Goal: Contribute content: Add original content to the website for others to see

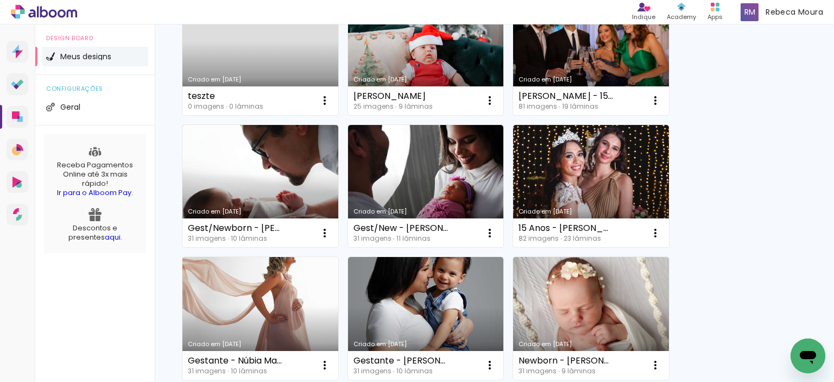
scroll to position [217, 0]
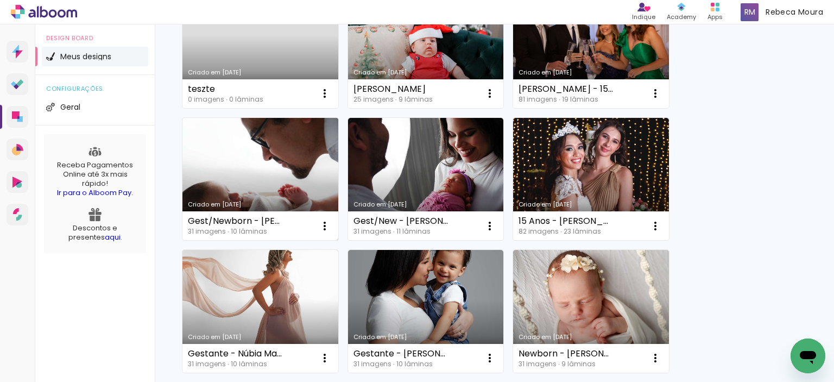
click at [280, 189] on link "Criado em [DATE]" at bounding box center [260, 179] width 156 height 123
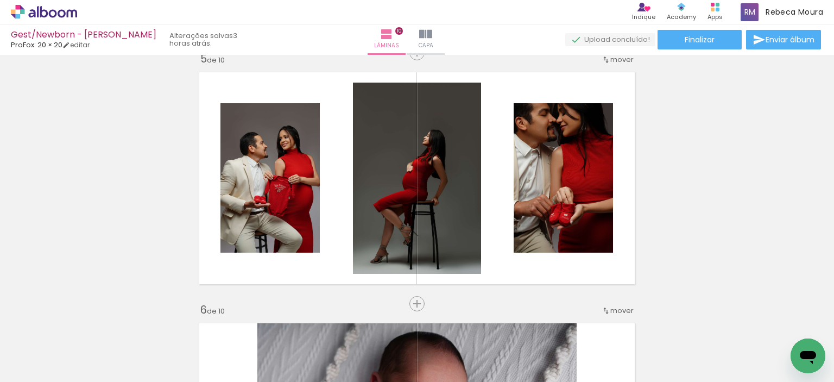
scroll to position [1085, 0]
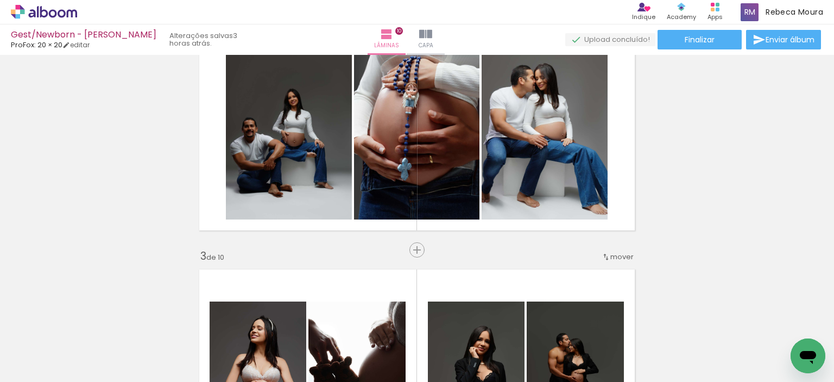
scroll to position [216, 0]
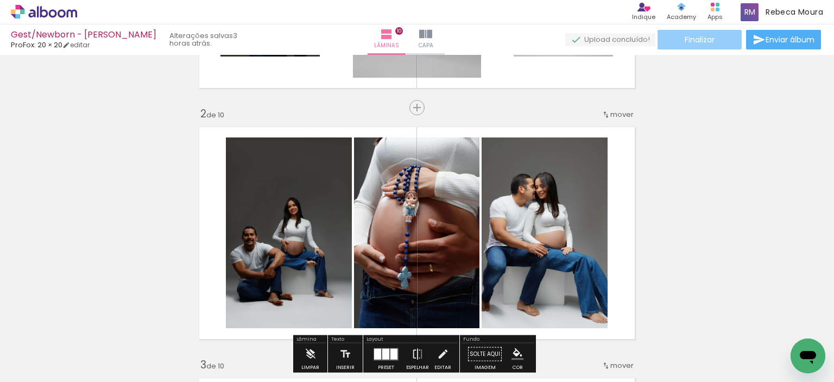
click at [706, 40] on span "Finalizar" at bounding box center [700, 40] width 30 height 8
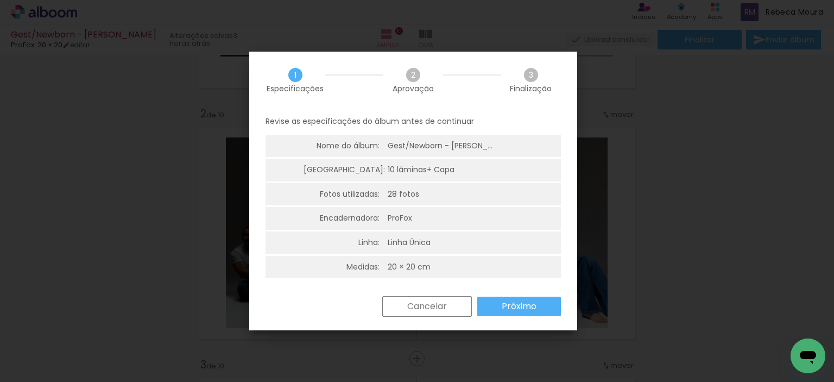
click at [0, 0] on slot "Próximo" at bounding box center [0, 0] width 0 height 0
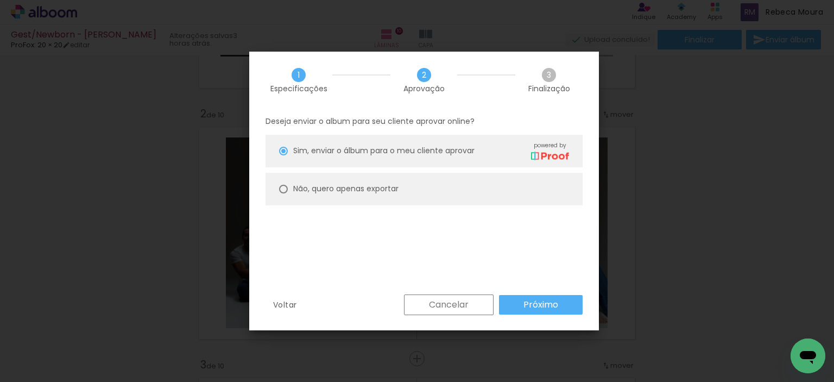
click at [0, 0] on slot "Não, quero apenas exportar" at bounding box center [0, 0] width 0 height 0
type paper-radio-button "on"
click at [0, 0] on slot "Próximo" at bounding box center [0, 0] width 0 height 0
type input "Alta, 300 DPI"
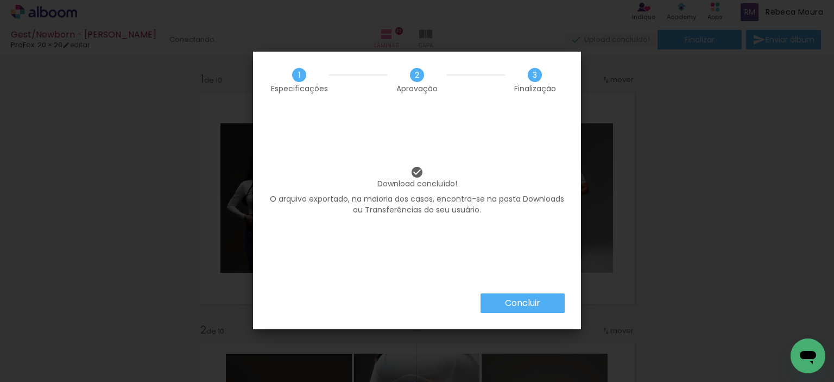
scroll to position [216, 0]
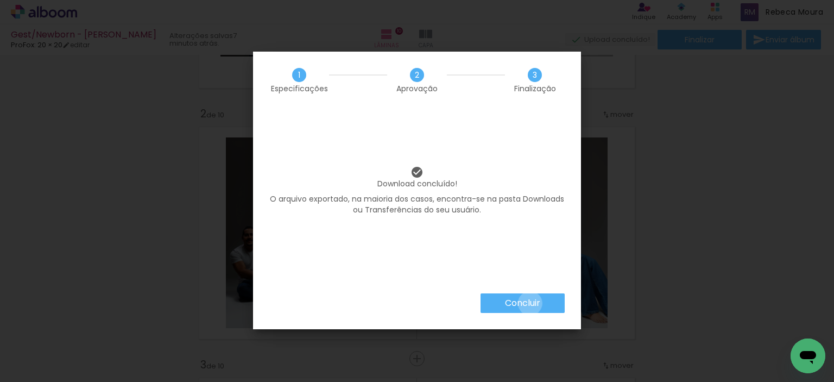
click at [0, 0] on slot "Concluir" at bounding box center [0, 0] width 0 height 0
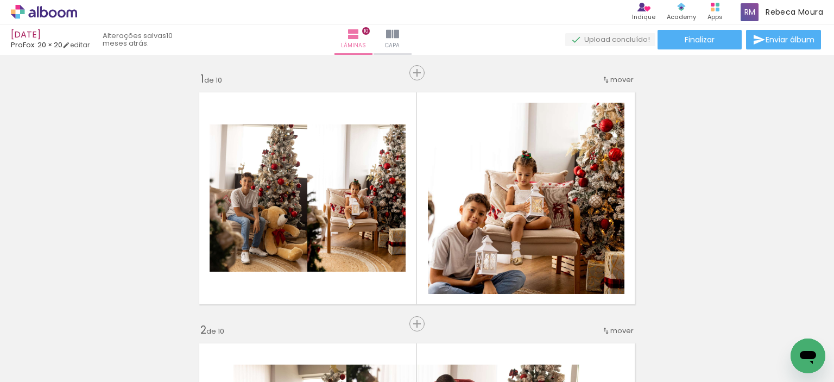
scroll to position [0, 1204]
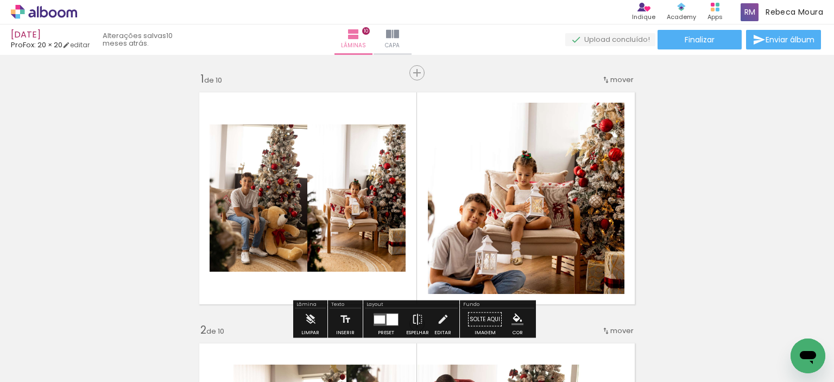
drag, startPoint x: 544, startPoint y: 32, endPoint x: 490, endPoint y: 31, distance: 54.3
click at [412, 32] on div "Lâminas 10 Capa" at bounding box center [373, 39] width 78 height 30
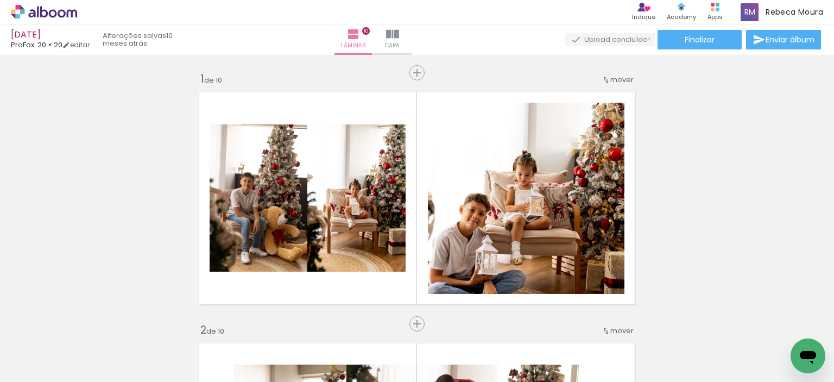
drag, startPoint x: 132, startPoint y: 47, endPoint x: 326, endPoint y: 29, distance: 194.6
click at [175, 33] on quentale-status "10 meses atrás." at bounding box center [138, 40] width 86 height 24
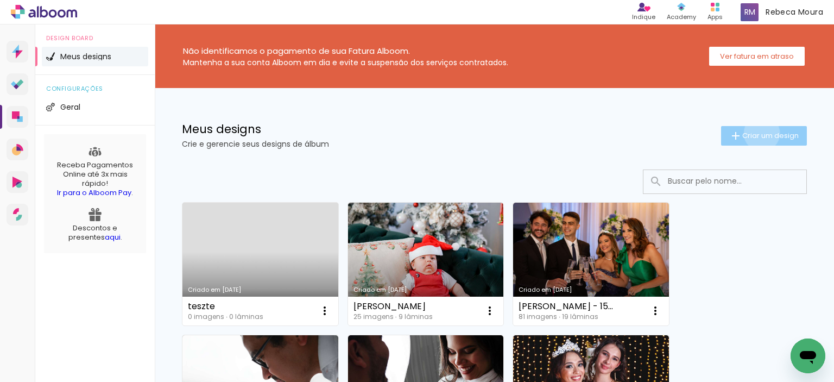
click at [751, 133] on span "Criar um design" at bounding box center [770, 135] width 56 height 7
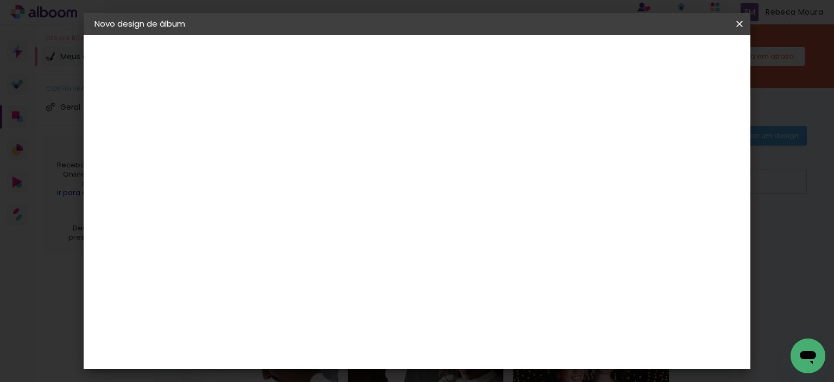
click at [272, 149] on input at bounding box center [272, 145] width 0 height 17
type input "[DATE] - Rebeca"
type paper-input "[DATE] - Rebeca"
click at [383, 63] on paper-button "Avançar" at bounding box center [356, 57] width 53 height 18
click at [297, 205] on input at bounding box center [300, 207] width 110 height 14
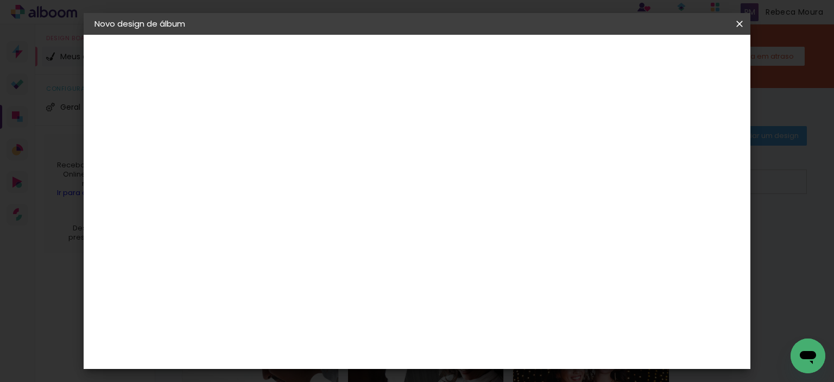
type input "profo"
type paper-input "profo"
click at [337, 251] on paper-item "ProFox" at bounding box center [289, 245] width 96 height 24
click at [0, 0] on slot "Avançar" at bounding box center [0, 0] width 0 height 0
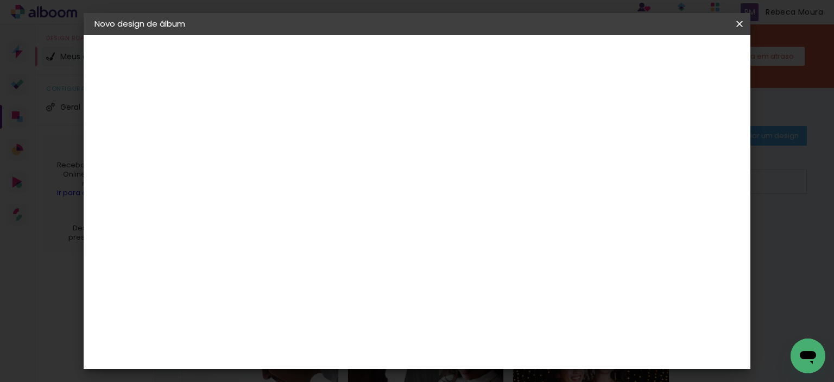
click at [345, 330] on span "20 × 30" at bounding box center [320, 344] width 50 height 29
click at [0, 0] on slot "Avançar" at bounding box center [0, 0] width 0 height 0
click at [265, 112] on input "2" at bounding box center [263, 117] width 37 height 14
type input "0"
type paper-input "0"
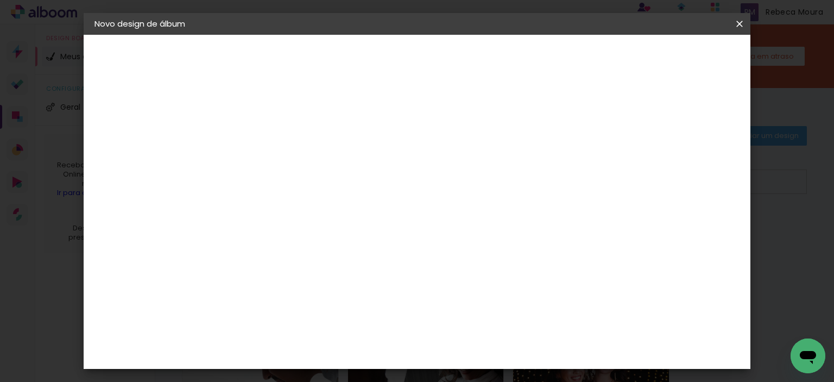
click at [476, 51] on paper-button "Iniciar design" at bounding box center [452, 61] width 47 height 26
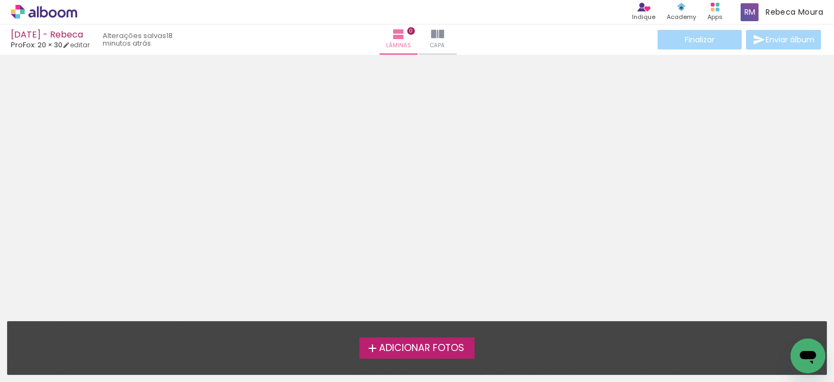
click at [445, 350] on span "Adicionar Fotos" at bounding box center [421, 348] width 85 height 10
click at [0, 0] on input "file" at bounding box center [0, 0] width 0 height 0
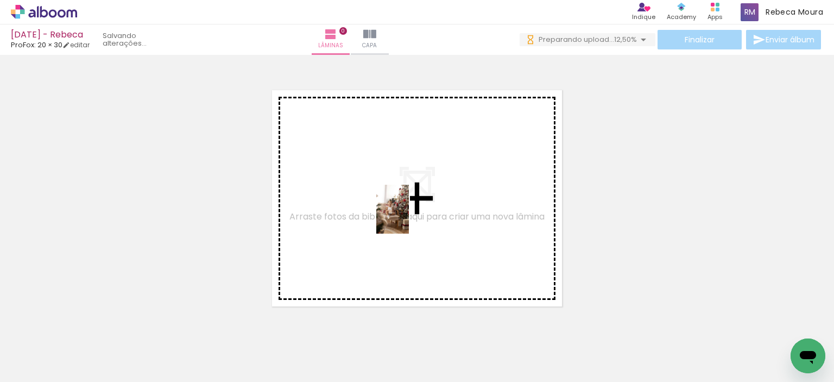
drag, startPoint x: 110, startPoint y: 358, endPoint x: 409, endPoint y: 217, distance: 330.8
click at [409, 217] on quentale-workspace at bounding box center [417, 191] width 834 height 382
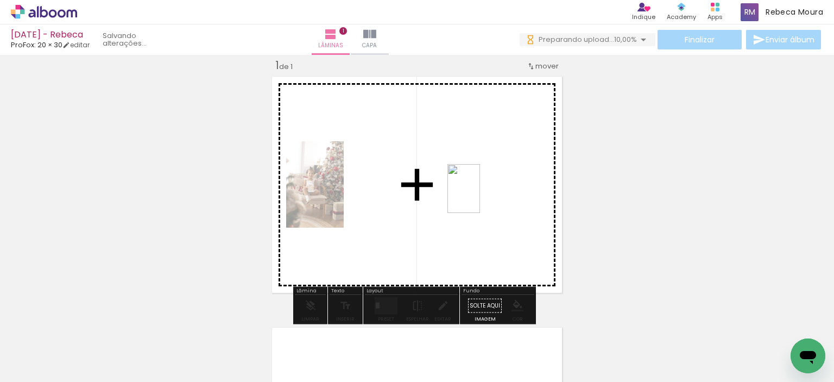
drag, startPoint x: 206, startPoint y: 336, endPoint x: 480, endPoint y: 197, distance: 307.1
click at [480, 197] on quentale-workspace at bounding box center [417, 191] width 834 height 382
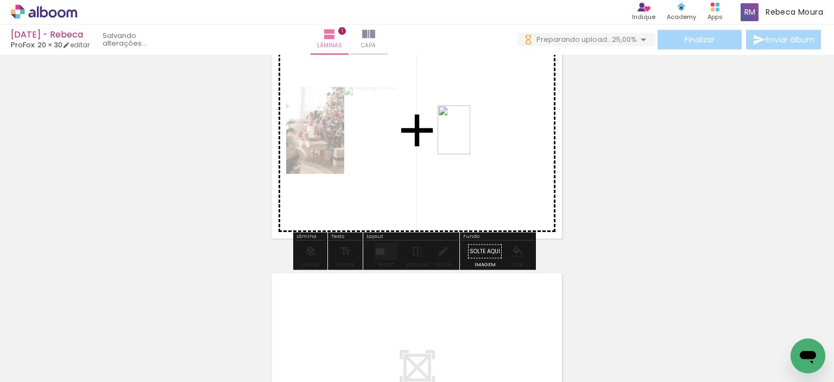
drag, startPoint x: 382, startPoint y: 339, endPoint x: 471, endPoint y: 138, distance: 219.7
click at [471, 138] on quentale-workspace at bounding box center [417, 191] width 834 height 382
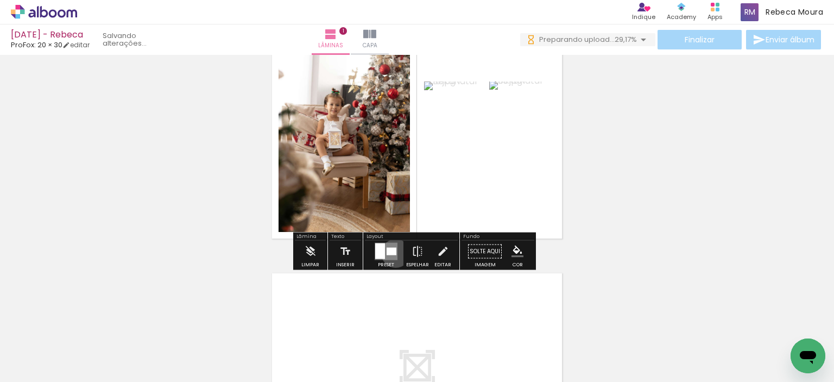
click at [393, 252] on div at bounding box center [393, 252] width 5 height 8
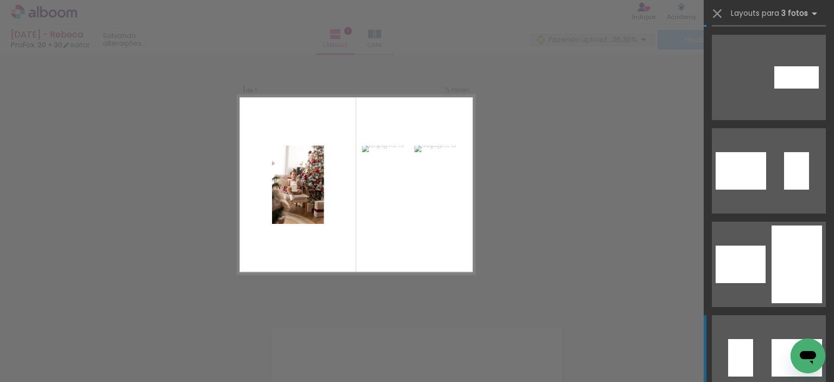
scroll to position [109, 0]
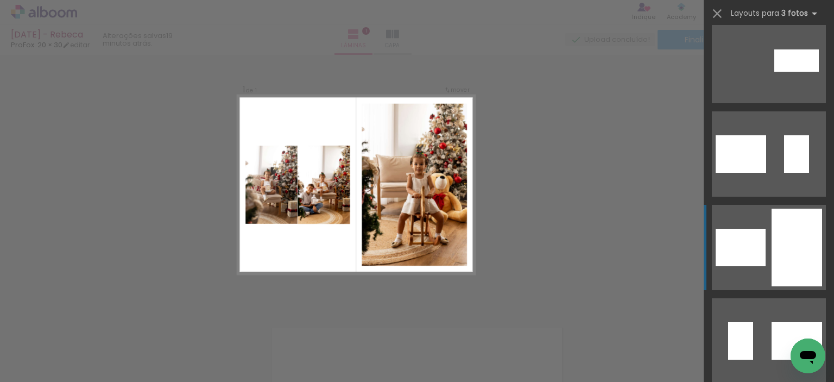
click at [764, 243] on quentale-layouter at bounding box center [769, 247] width 114 height 85
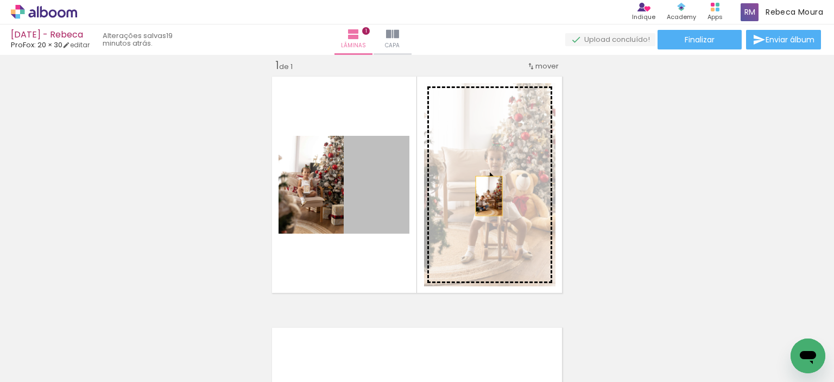
drag, startPoint x: 363, startPoint y: 182, endPoint x: 502, endPoint y: 186, distance: 139.0
click at [0, 0] on slot at bounding box center [0, 0] width 0 height 0
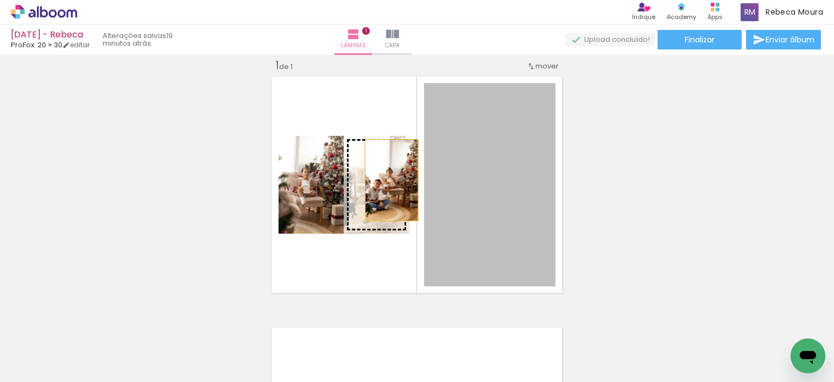
drag, startPoint x: 502, startPoint y: 186, endPoint x: 387, endPoint y: 180, distance: 114.7
click at [0, 0] on slot at bounding box center [0, 0] width 0 height 0
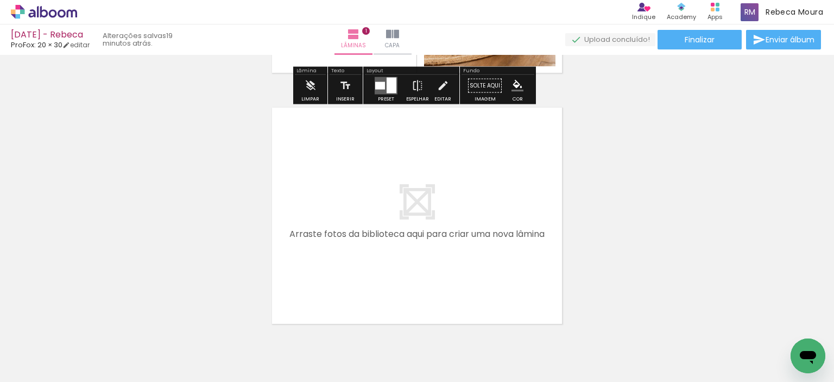
scroll to position [284, 0]
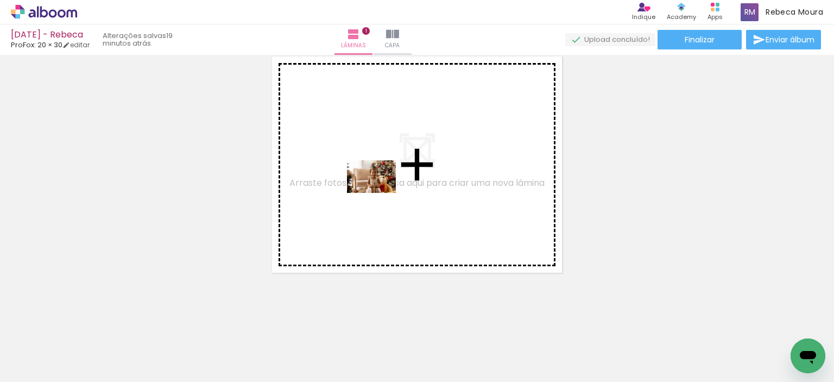
drag, startPoint x: 418, startPoint y: 343, endPoint x: 450, endPoint y: 324, distance: 37.0
click at [378, 191] on quentale-workspace at bounding box center [417, 191] width 834 height 382
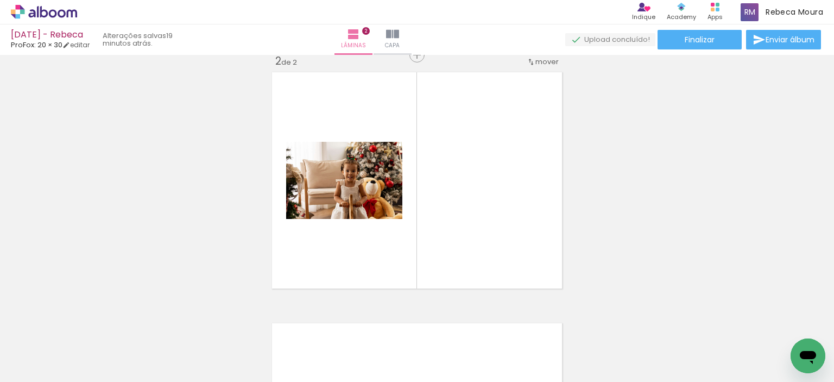
scroll to position [264, 0]
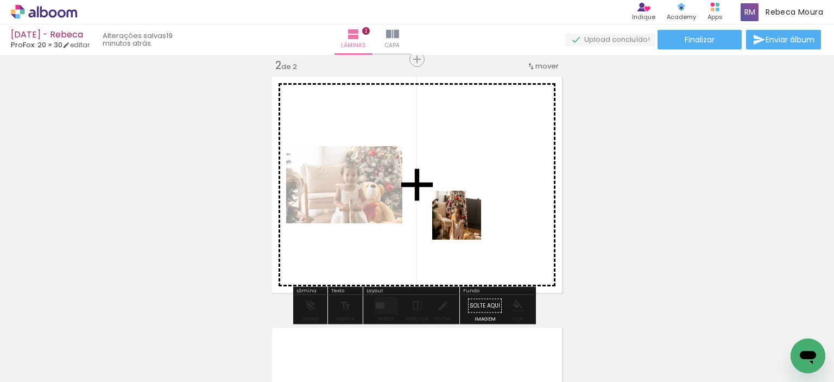
drag, startPoint x: 476, startPoint y: 343, endPoint x: 469, endPoint y: 206, distance: 137.0
click at [469, 206] on quentale-workspace at bounding box center [417, 191] width 834 height 382
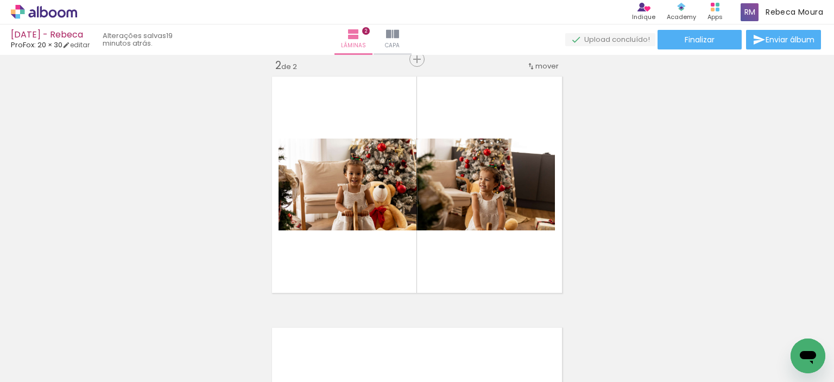
scroll to position [0, 1264]
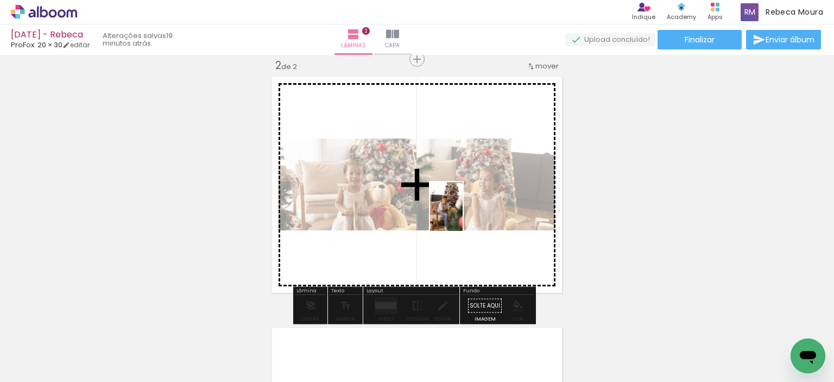
drag, startPoint x: 764, startPoint y: 330, endPoint x: 457, endPoint y: 207, distance: 331.1
click at [457, 207] on quentale-workspace at bounding box center [417, 191] width 834 height 382
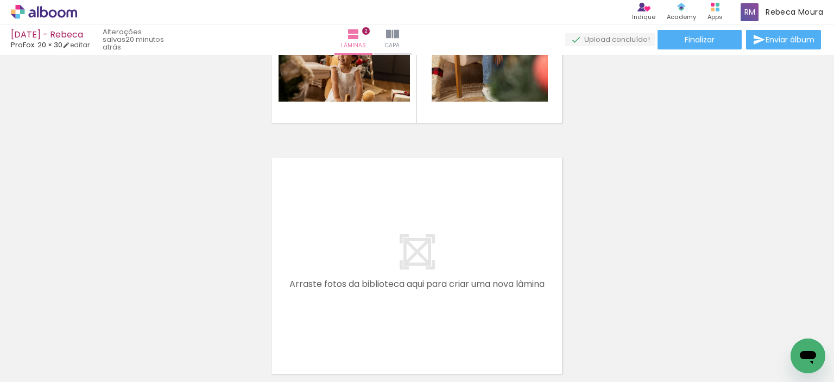
scroll to position [0, 0]
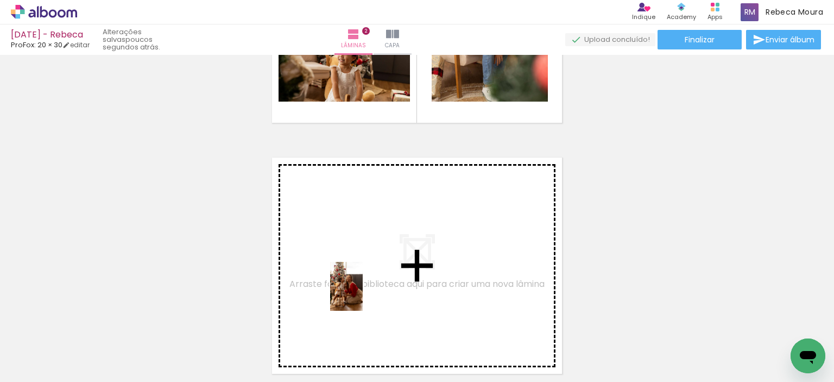
drag, startPoint x: 533, startPoint y: 349, endPoint x: 363, endPoint y: 294, distance: 179.1
click at [363, 294] on quentale-workspace at bounding box center [417, 191] width 834 height 382
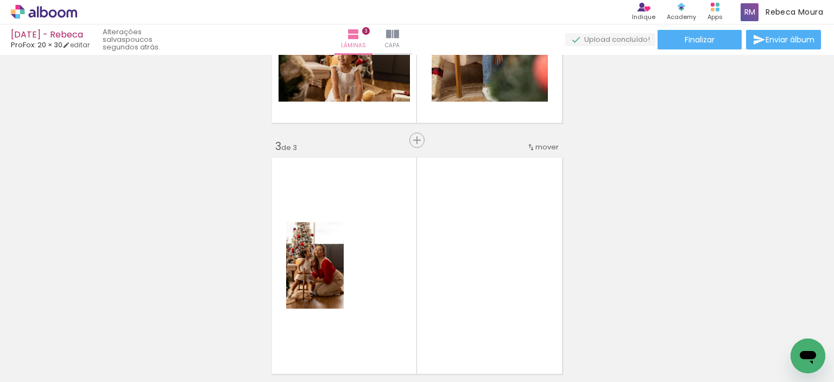
scroll to position [515, 0]
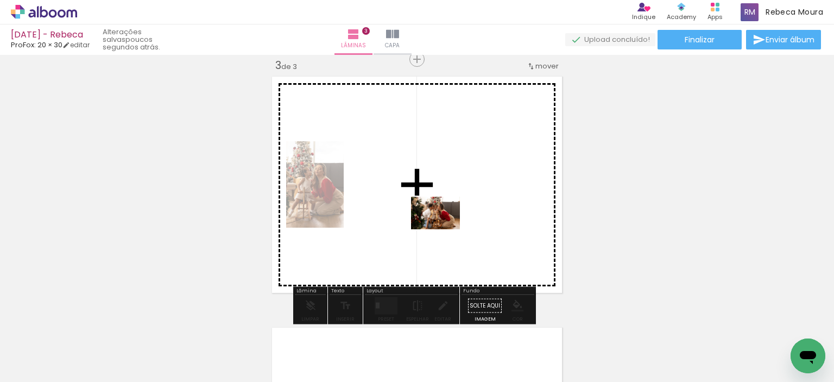
drag, startPoint x: 597, startPoint y: 351, endPoint x: 444, endPoint y: 229, distance: 196.3
click at [444, 229] on quentale-workspace at bounding box center [417, 191] width 834 height 382
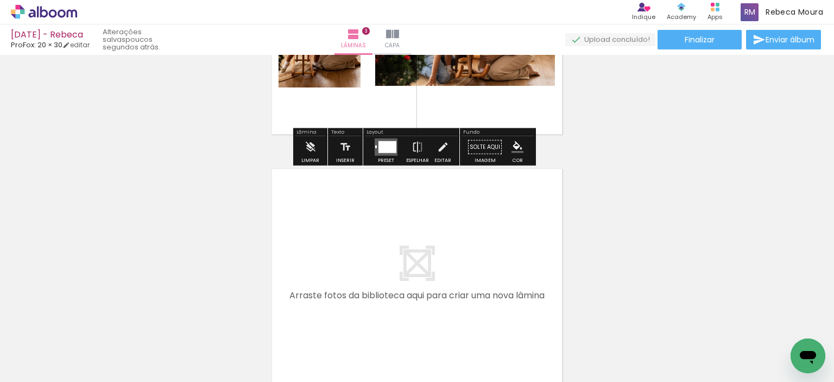
scroll to position [732, 0]
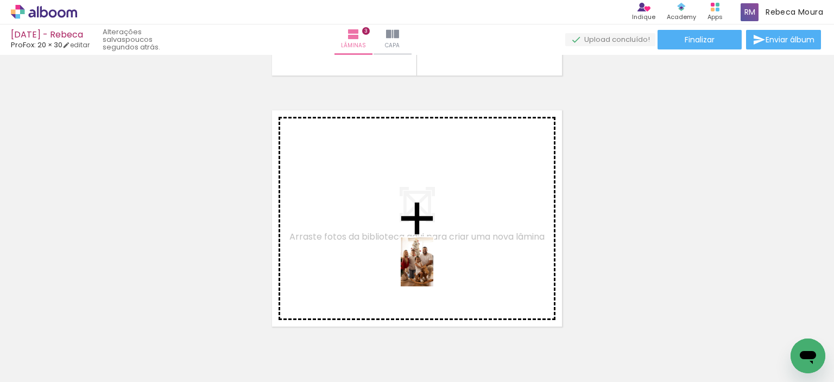
drag, startPoint x: 667, startPoint y: 355, endPoint x: 428, endPoint y: 268, distance: 254.0
click at [428, 268] on quentale-workspace at bounding box center [417, 191] width 834 height 382
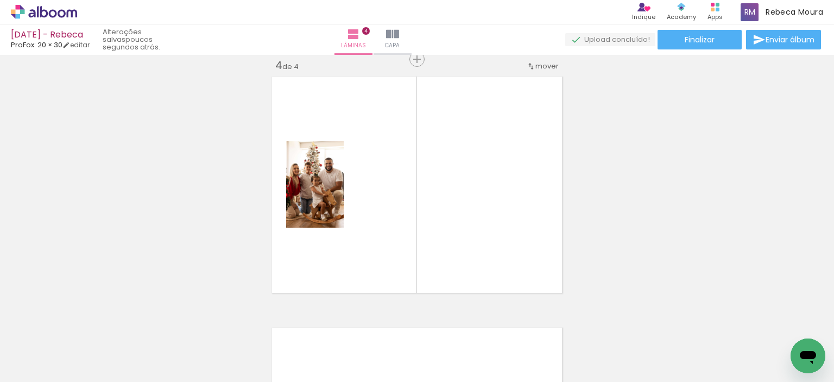
scroll to position [0, 307]
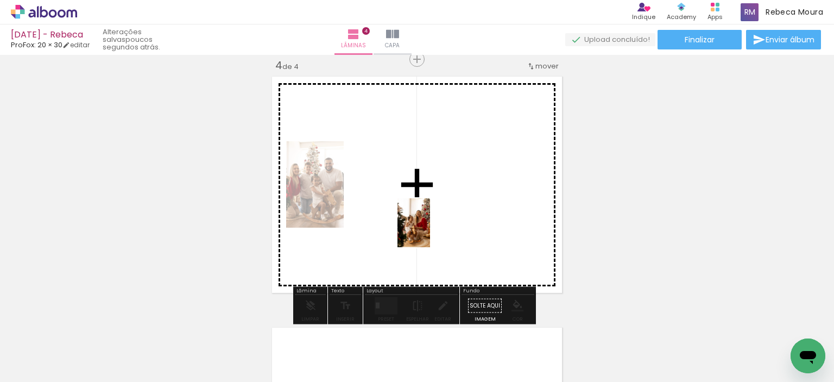
drag, startPoint x: 667, startPoint y: 356, endPoint x: 438, endPoint y: 232, distance: 259.7
click at [429, 229] on quentale-workspace at bounding box center [417, 191] width 834 height 382
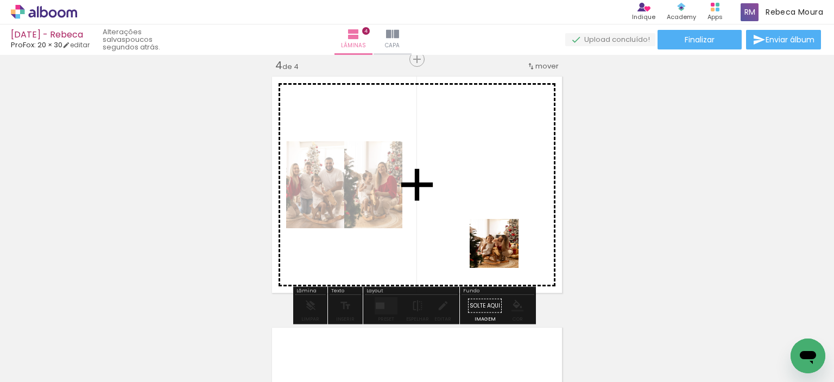
drag, startPoint x: 726, startPoint y: 353, endPoint x: 476, endPoint y: 203, distance: 292.4
click at [476, 203] on quentale-workspace at bounding box center [417, 191] width 834 height 382
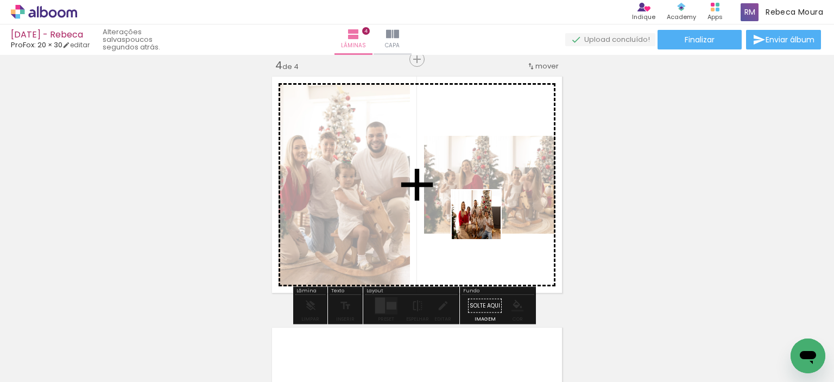
drag, startPoint x: 522, startPoint y: 359, endPoint x: 463, endPoint y: 137, distance: 230.5
click at [463, 137] on quentale-workspace at bounding box center [417, 191] width 834 height 382
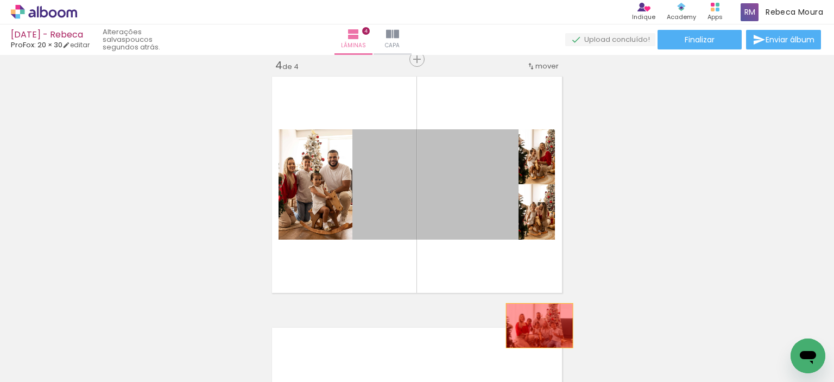
drag, startPoint x: 447, startPoint y: 184, endPoint x: 538, endPoint y: 329, distance: 171.0
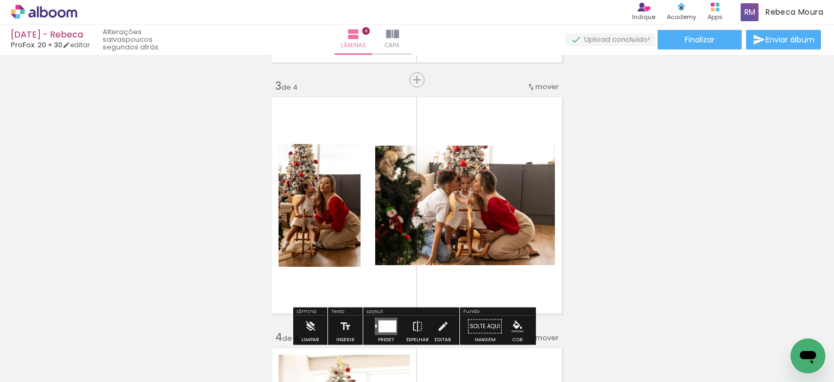
scroll to position [549, 0]
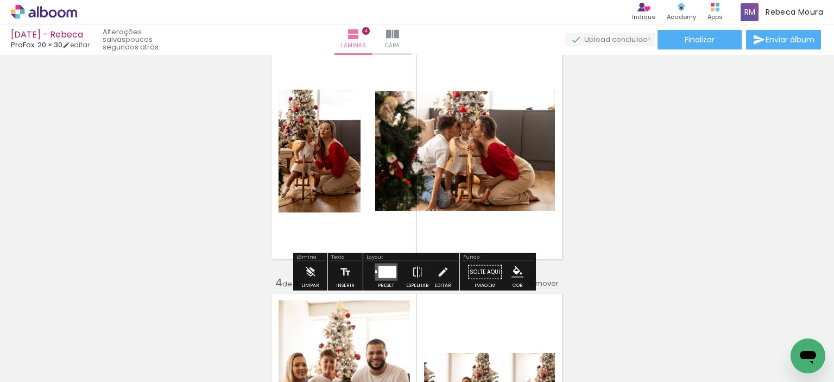
click at [375, 276] on quentale-layouter at bounding box center [386, 271] width 23 height 17
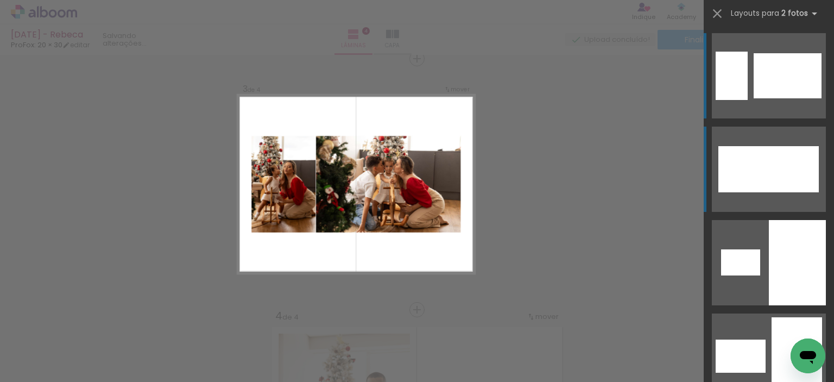
scroll to position [515, 0]
click at [766, 171] on div at bounding box center [784, 169] width 70 height 46
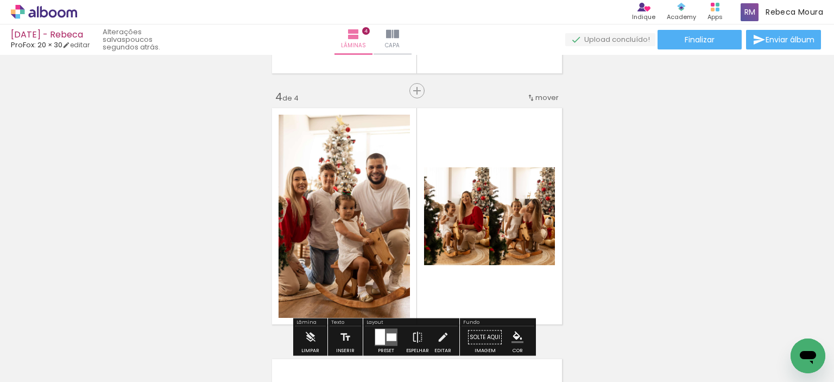
scroll to position [787, 0]
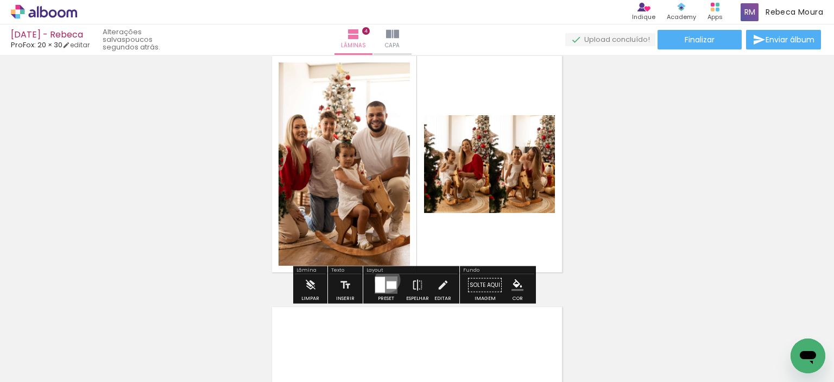
click at [385, 279] on quentale-layouter at bounding box center [386, 284] width 23 height 17
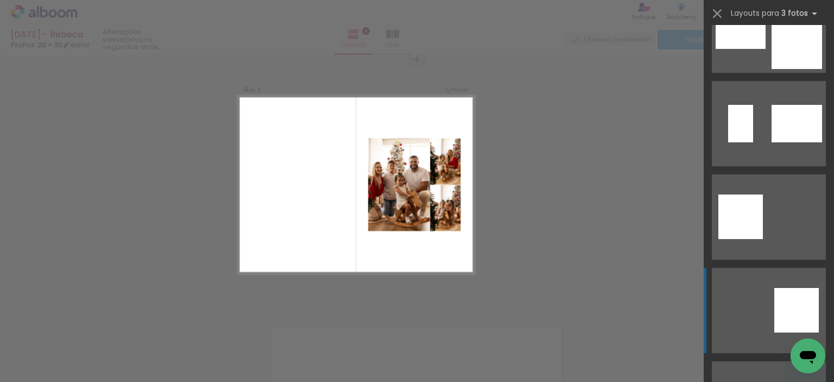
scroll to position [489, 0]
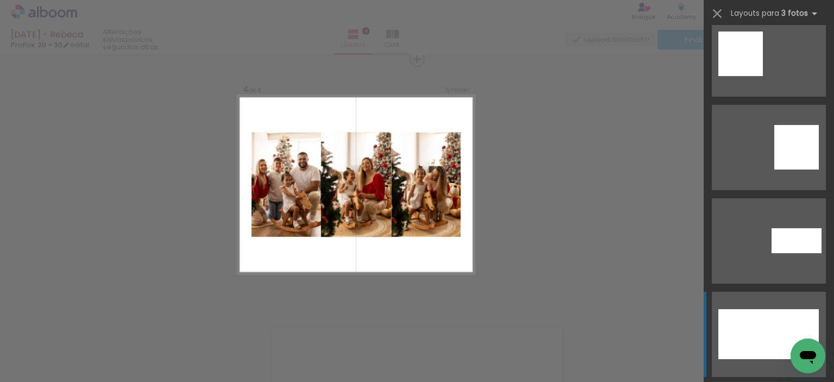
click at [762, 340] on div at bounding box center [768, 334] width 34 height 50
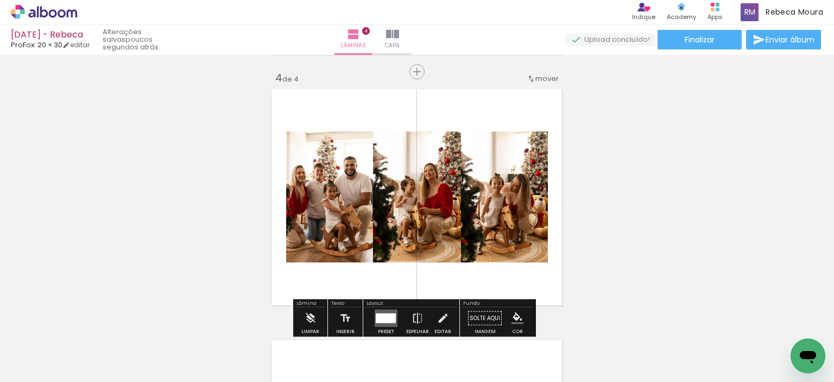
scroll to position [820, 0]
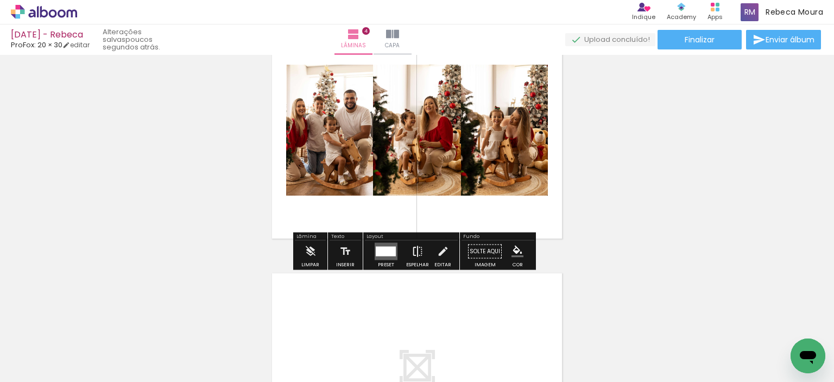
click at [413, 247] on iron-icon at bounding box center [418, 252] width 12 height 22
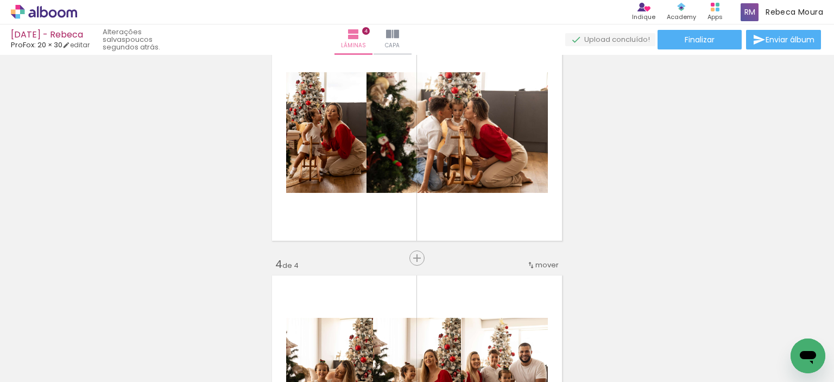
scroll to position [549, 0]
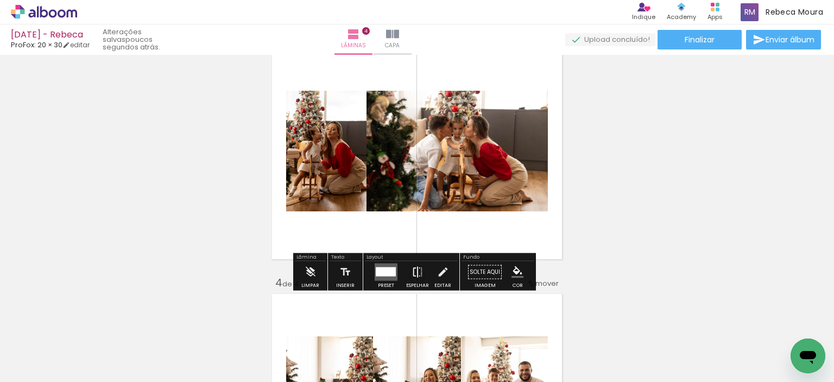
click at [414, 273] on iron-icon at bounding box center [418, 272] width 12 height 22
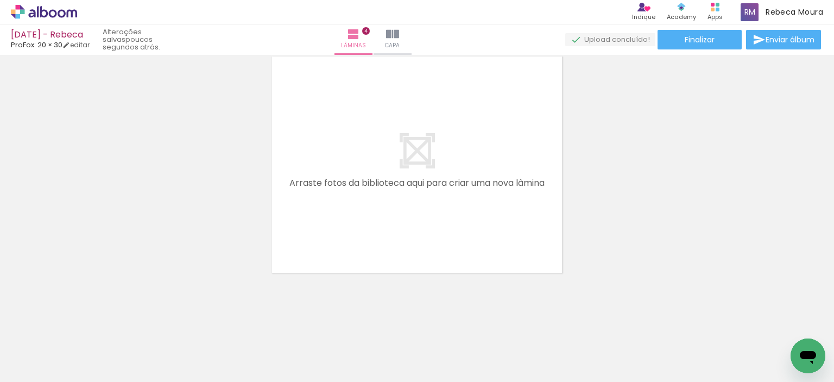
scroll to position [0, 0]
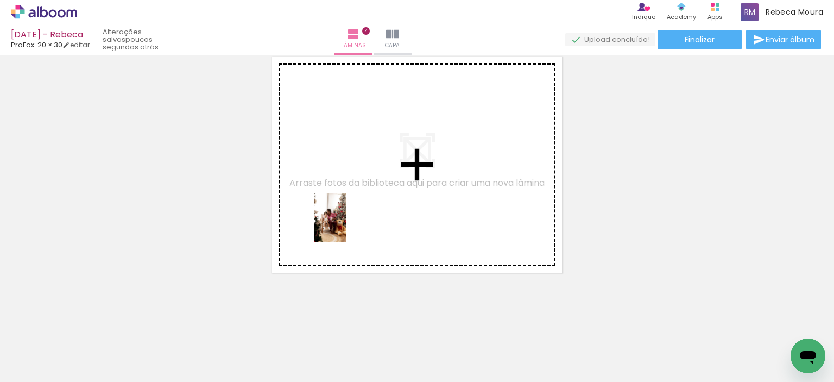
drag, startPoint x: 246, startPoint y: 355, endPoint x: 315, endPoint y: 334, distance: 72.5
click at [346, 225] on quentale-workspace at bounding box center [417, 191] width 834 height 382
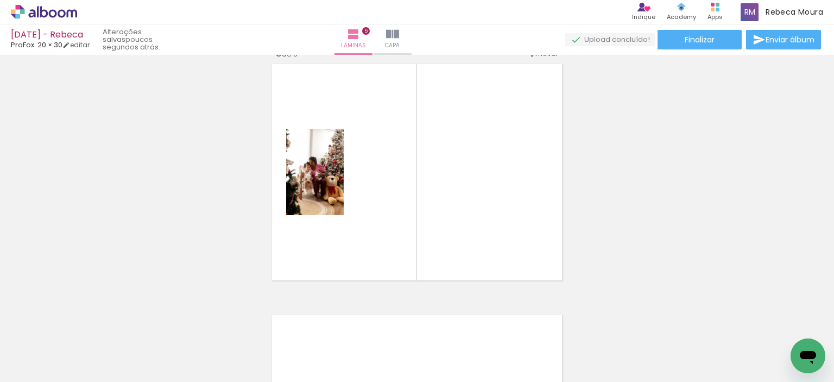
scroll to position [1017, 0]
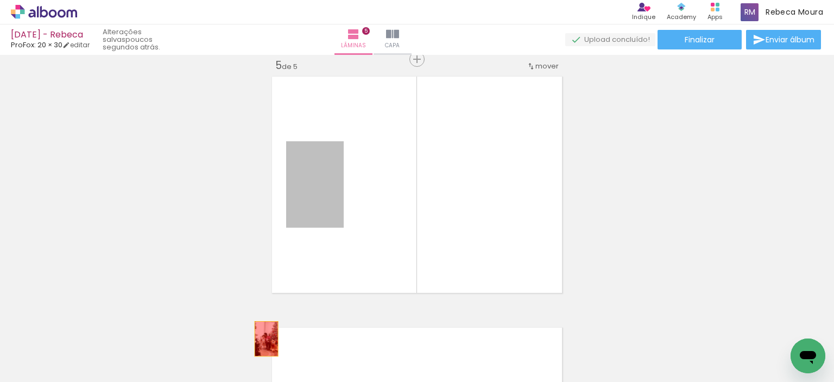
drag, startPoint x: 300, startPoint y: 243, endPoint x: 262, endPoint y: 338, distance: 102.6
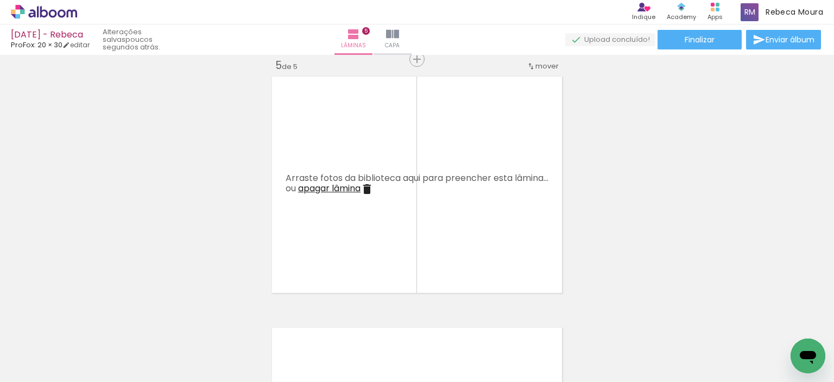
scroll to position [0, 397]
drag, startPoint x: 438, startPoint y: 349, endPoint x: 493, endPoint y: 349, distance: 55.4
click at [369, 217] on quentale-workspace at bounding box center [417, 191] width 834 height 382
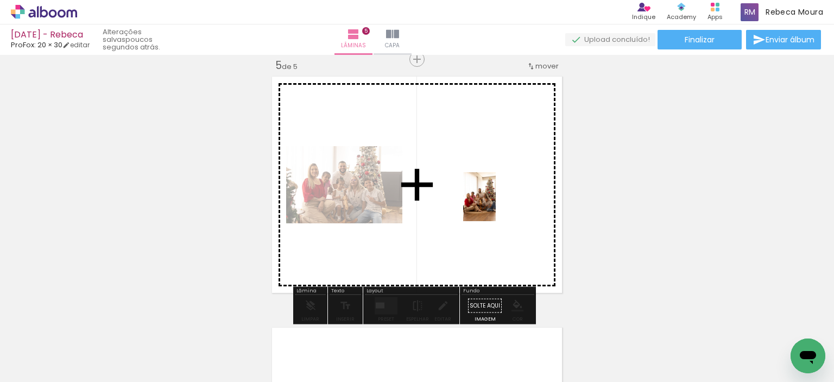
drag, startPoint x: 512, startPoint y: 360, endPoint x: 496, endPoint y: 203, distance: 157.8
click at [496, 203] on quentale-workspace at bounding box center [417, 191] width 834 height 382
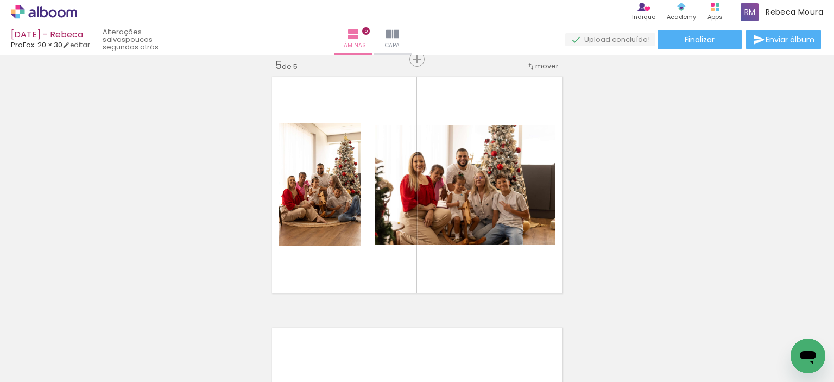
scroll to position [0, 1264]
click at [501, 355] on div at bounding box center [486, 345] width 54 height 36
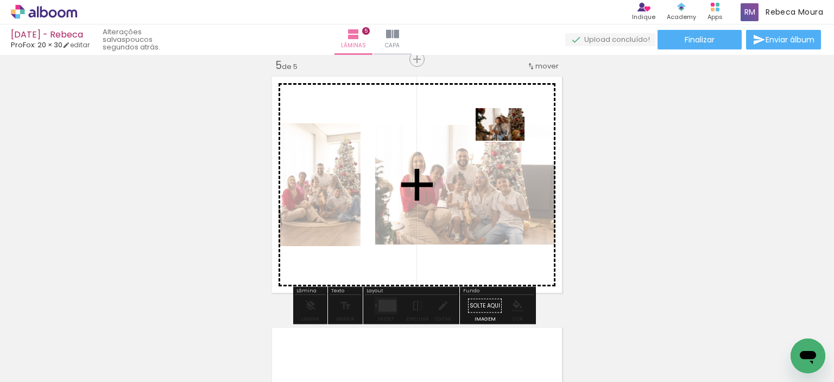
drag, startPoint x: 504, startPoint y: 361, endPoint x: 491, endPoint y: 138, distance: 223.5
click at [492, 138] on quentale-workspace at bounding box center [417, 191] width 834 height 382
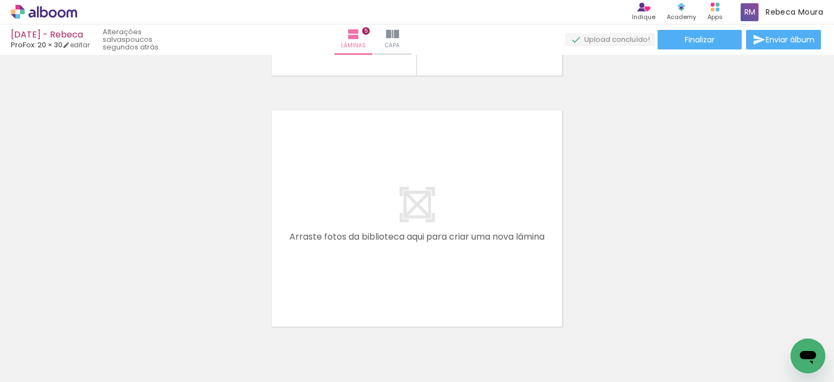
scroll to position [0, 784]
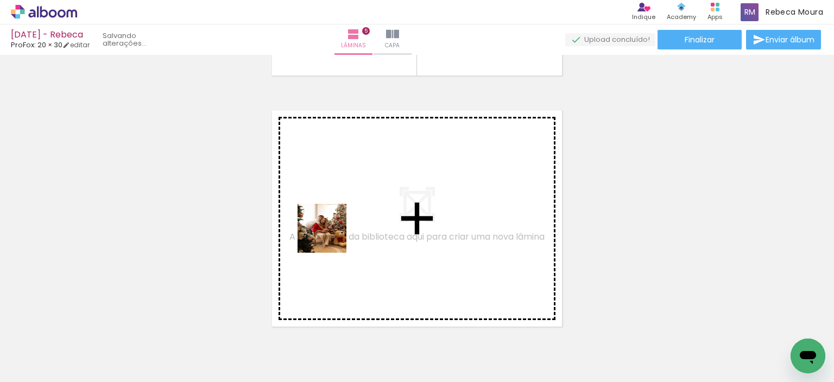
drag, startPoint x: 424, startPoint y: 352, endPoint x: 330, endPoint y: 236, distance: 149.0
click at [330, 236] on quentale-workspace at bounding box center [417, 191] width 834 height 382
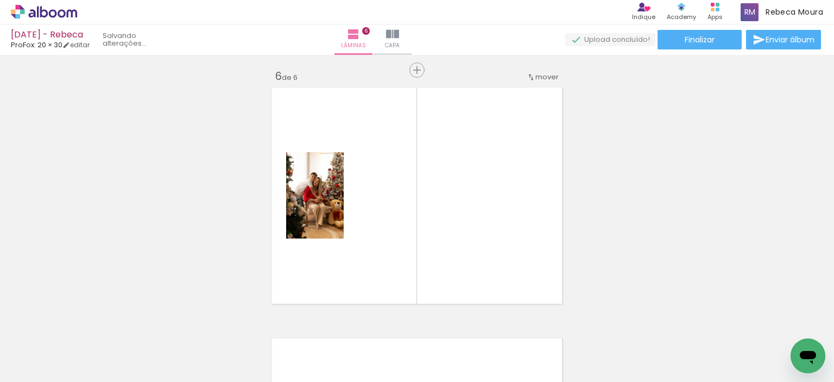
scroll to position [1268, 0]
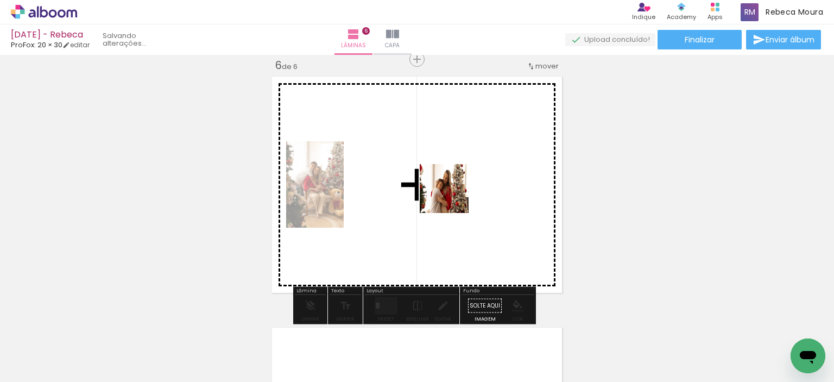
drag, startPoint x: 369, startPoint y: 340, endPoint x: 453, endPoint y: 194, distance: 169.3
click at [453, 194] on quentale-workspace at bounding box center [417, 191] width 834 height 382
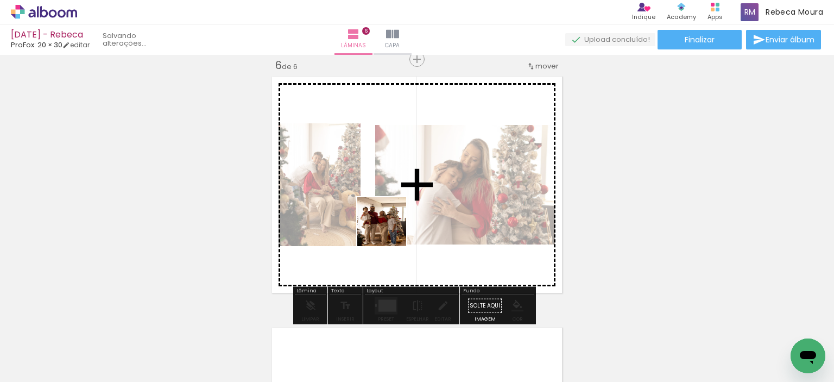
drag, startPoint x: 487, startPoint y: 356, endPoint x: 390, endPoint y: 219, distance: 167.8
click at [390, 219] on quentale-workspace at bounding box center [417, 191] width 834 height 382
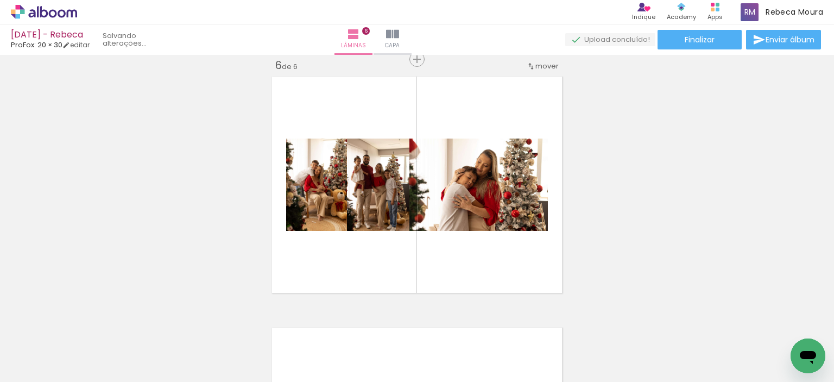
scroll to position [0, 862]
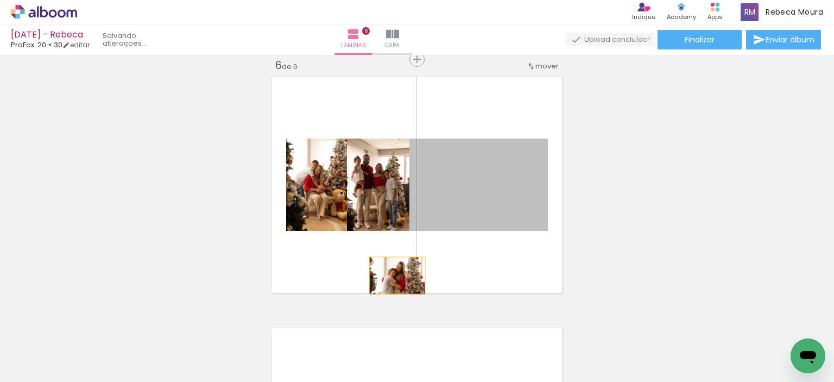
drag, startPoint x: 402, startPoint y: 261, endPoint x: 391, endPoint y: 286, distance: 26.7
click at [392, 286] on quentale-layouter at bounding box center [417, 185] width 298 height 224
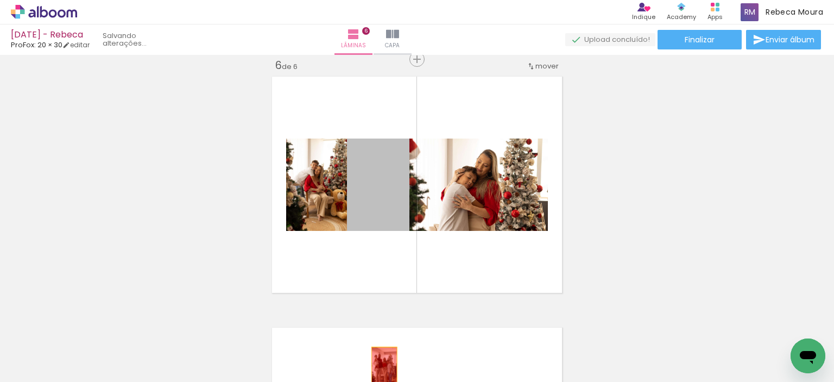
drag, startPoint x: 370, startPoint y: 193, endPoint x: 338, endPoint y: 254, distance: 68.7
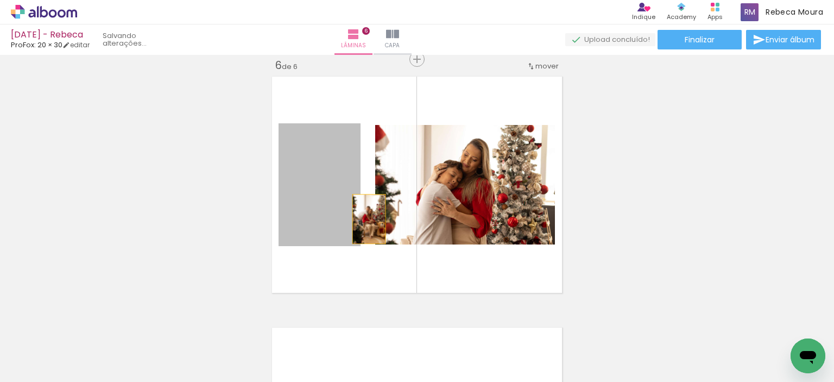
drag, startPoint x: 319, startPoint y: 200, endPoint x: 362, endPoint y: 217, distance: 46.3
click at [365, 218] on quentale-layouter at bounding box center [417, 185] width 298 height 224
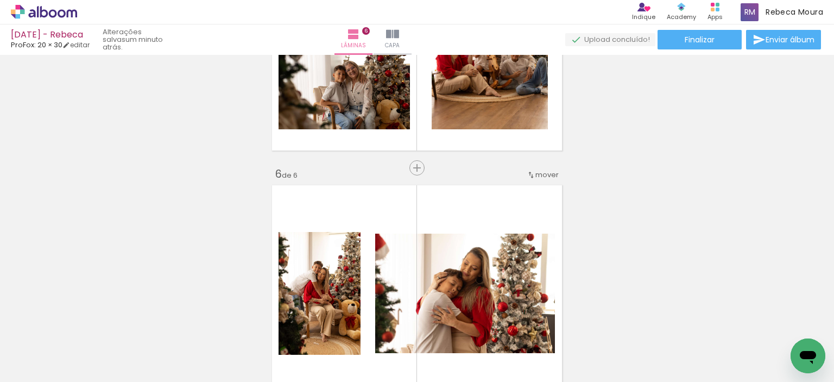
scroll to position [0, 623]
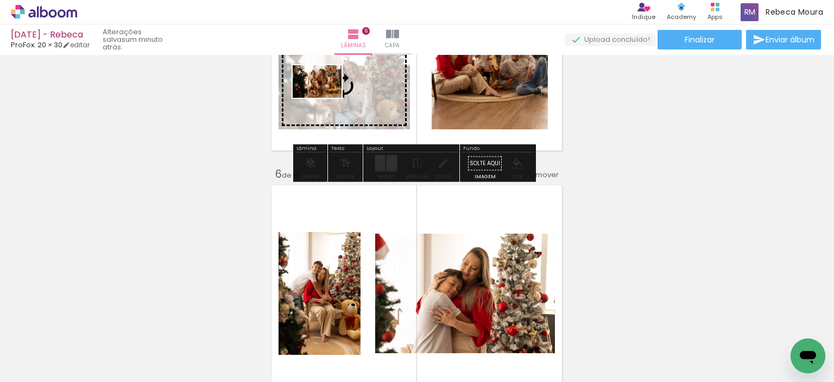
drag, startPoint x: 451, startPoint y: 352, endPoint x: 325, endPoint y: 98, distance: 283.6
click at [325, 98] on quentale-workspace at bounding box center [417, 191] width 834 height 382
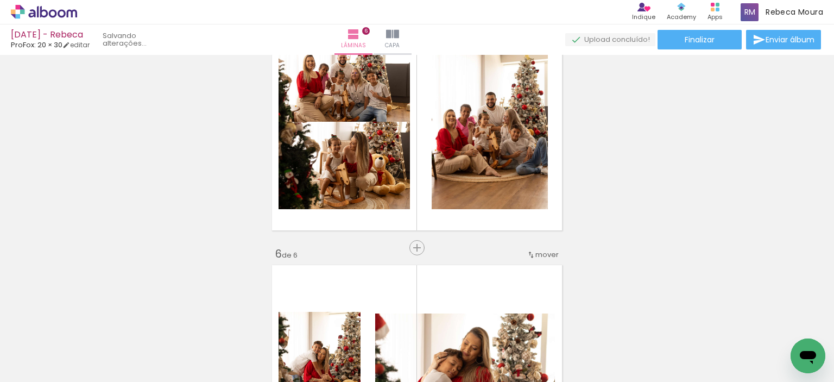
scroll to position [1159, 0]
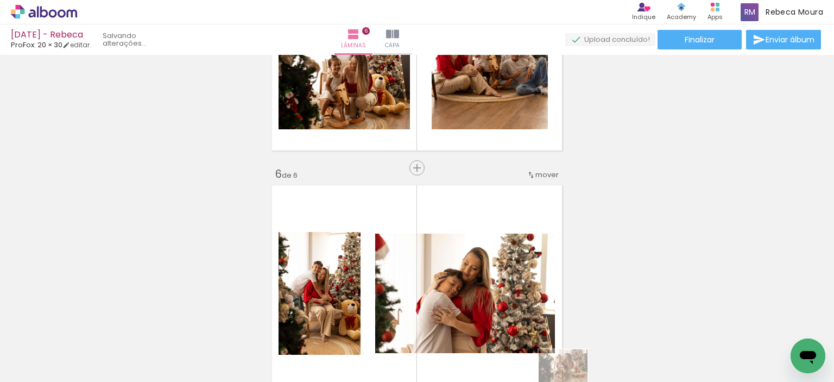
drag, startPoint x: 468, startPoint y: 373, endPoint x: 562, endPoint y: 381, distance: 94.8
click at [581, 381] on html "link( href="../../bower_components/polymer/polymer.html" rel="import" ) picture…" at bounding box center [417, 191] width 834 height 382
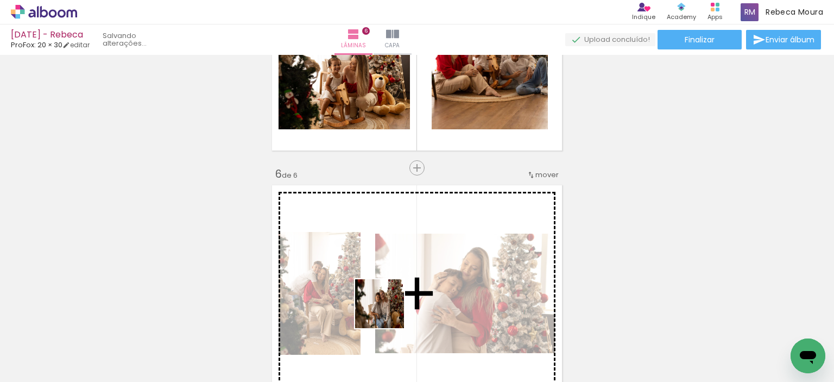
drag, startPoint x: 497, startPoint y: 357, endPoint x: 385, endPoint y: 309, distance: 122.1
click at [384, 309] on quentale-workspace at bounding box center [417, 191] width 834 height 382
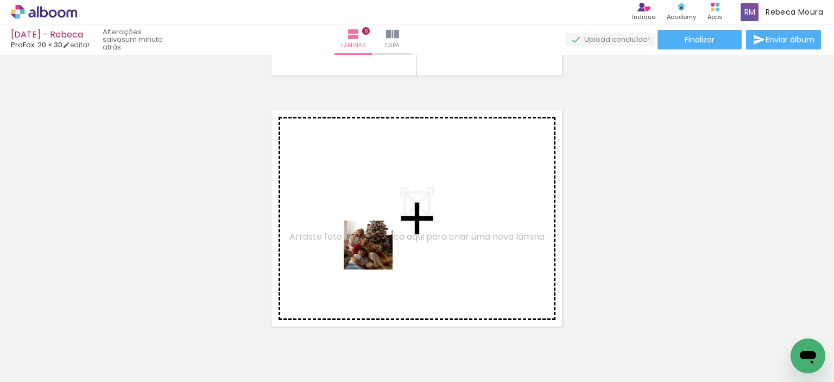
drag, startPoint x: 547, startPoint y: 346, endPoint x: 450, endPoint y: 349, distance: 97.2
click at [375, 252] on quentale-workspace at bounding box center [417, 191] width 834 height 382
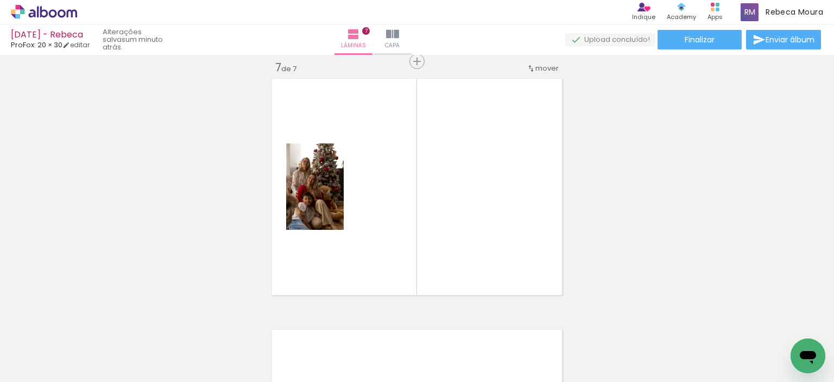
scroll to position [1518, 0]
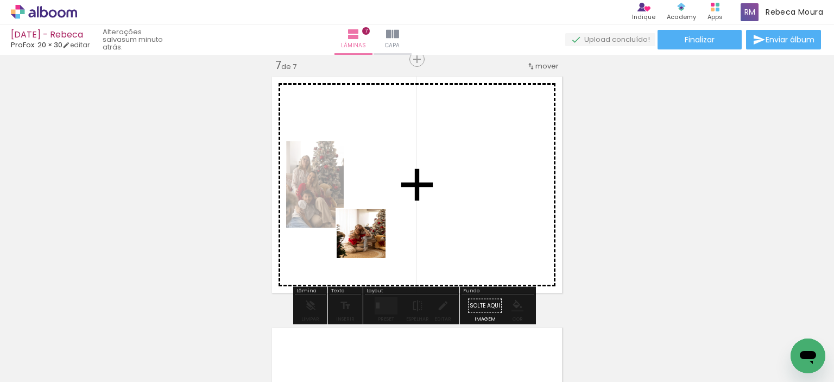
drag, startPoint x: 428, startPoint y: 348, endPoint x: 389, endPoint y: 257, distance: 99.2
click at [362, 219] on quentale-workspace at bounding box center [417, 191] width 834 height 382
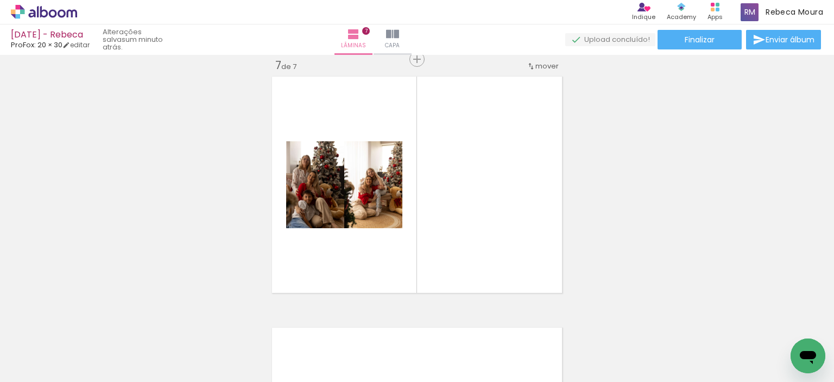
scroll to position [0, 265]
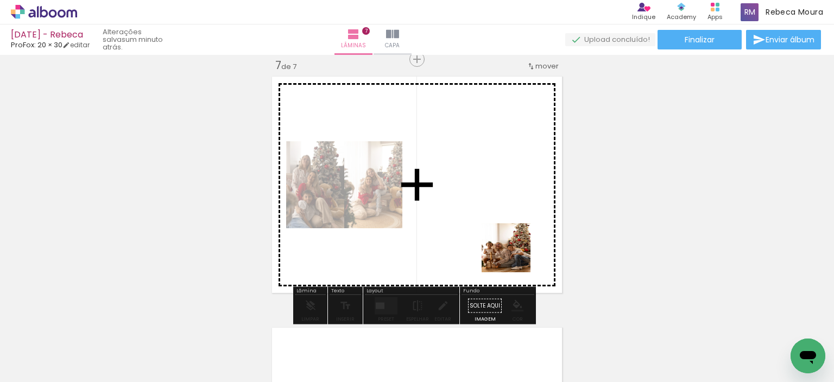
drag, startPoint x: 521, startPoint y: 352, endPoint x: 478, endPoint y: 182, distance: 175.9
click at [482, 181] on quentale-workspace at bounding box center [417, 191] width 834 height 382
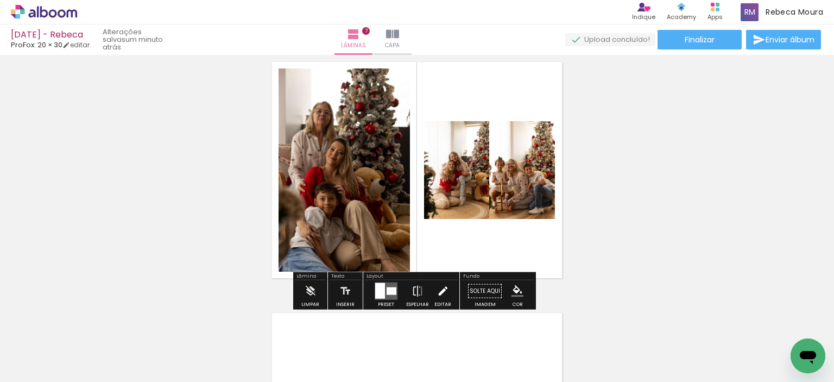
scroll to position [1573, 0]
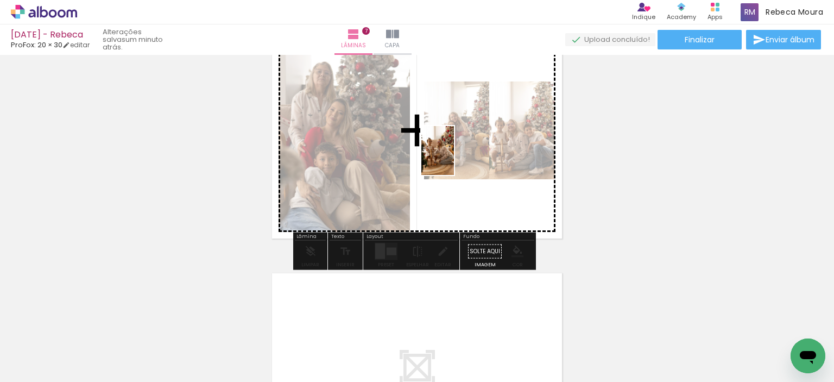
drag, startPoint x: 463, startPoint y: 350, endPoint x: 454, endPoint y: 158, distance: 192.4
click at [454, 156] on quentale-workspace at bounding box center [417, 191] width 834 height 382
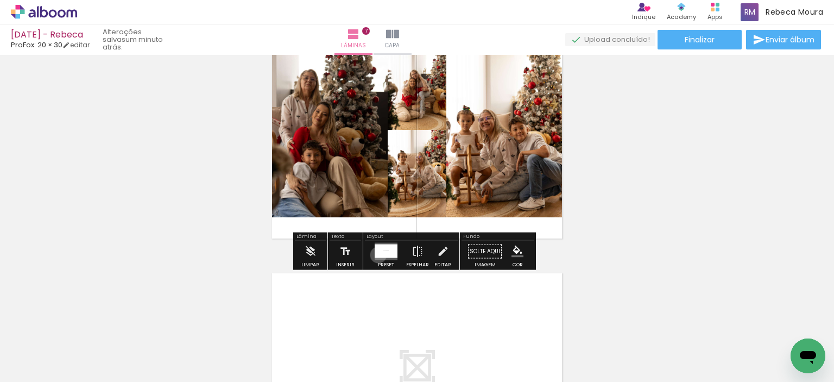
click at [376, 254] on div at bounding box center [379, 251] width 9 height 14
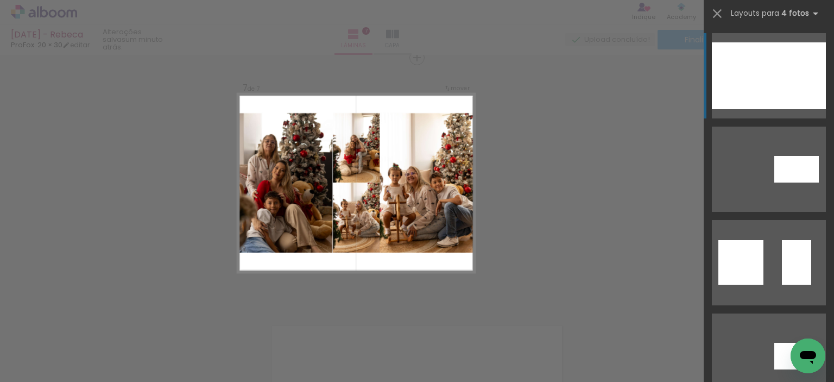
scroll to position [1518, 0]
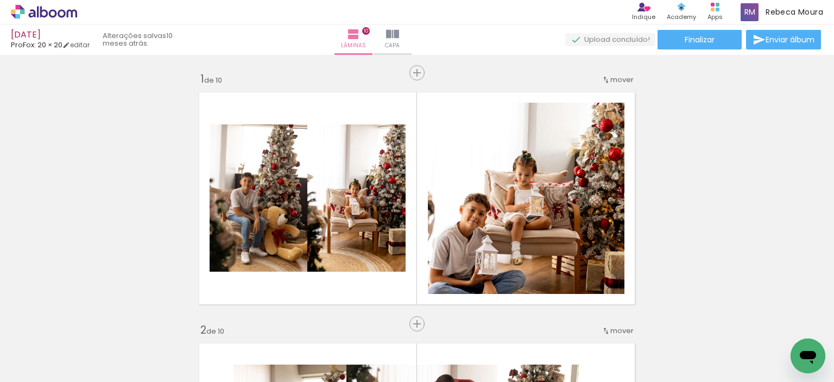
scroll to position [0, 1204]
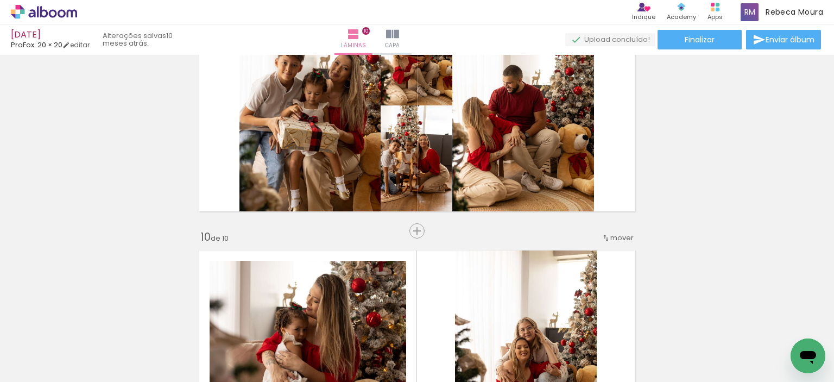
scroll to position [2226, 0]
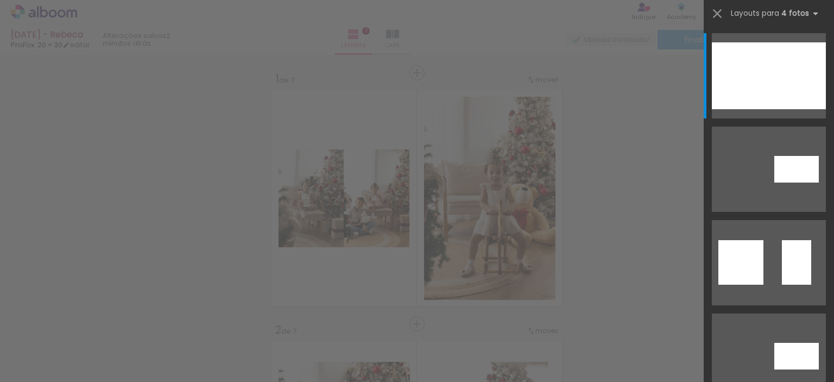
click at [758, 79] on div at bounding box center [768, 92] width 23 height 34
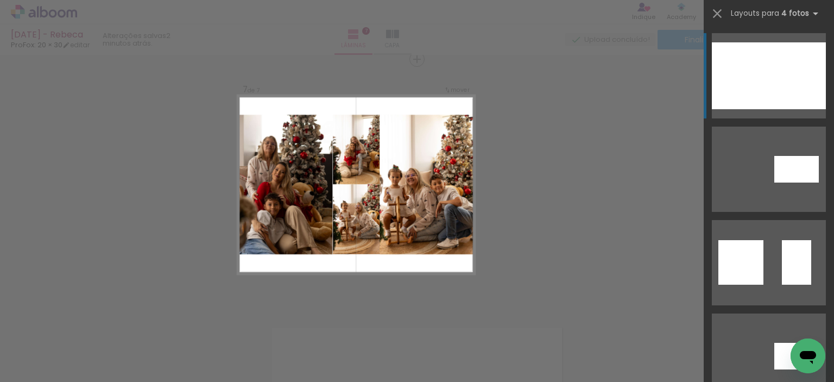
scroll to position [0, 265]
click at [751, 83] on div at bounding box center [735, 75] width 46 height 67
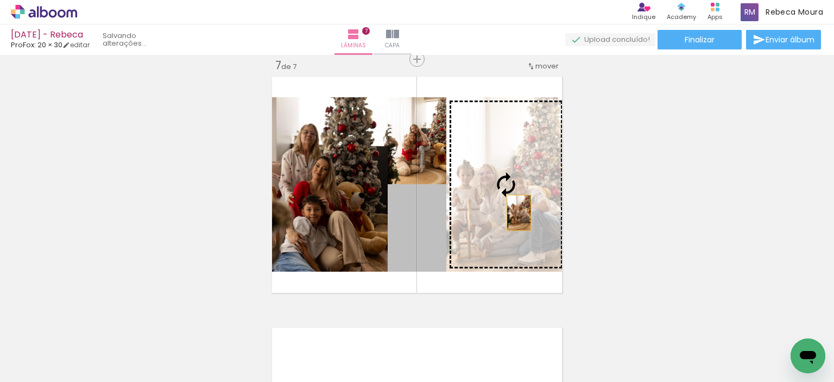
drag, startPoint x: 408, startPoint y: 238, endPoint x: 517, endPoint y: 211, distance: 113.0
click at [0, 0] on slot at bounding box center [0, 0] width 0 height 0
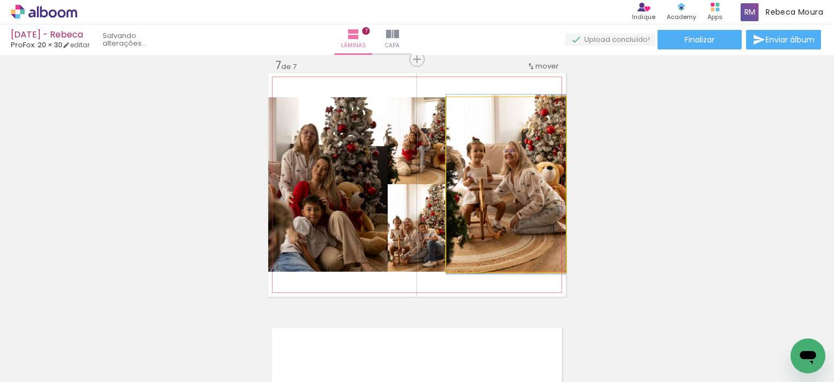
click at [476, 251] on quentale-photo at bounding box center [505, 184] width 119 height 174
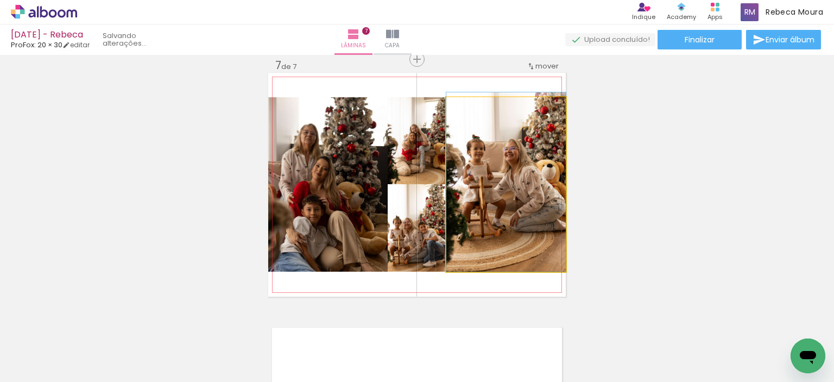
drag, startPoint x: 471, startPoint y: 219, endPoint x: 466, endPoint y: 206, distance: 14.6
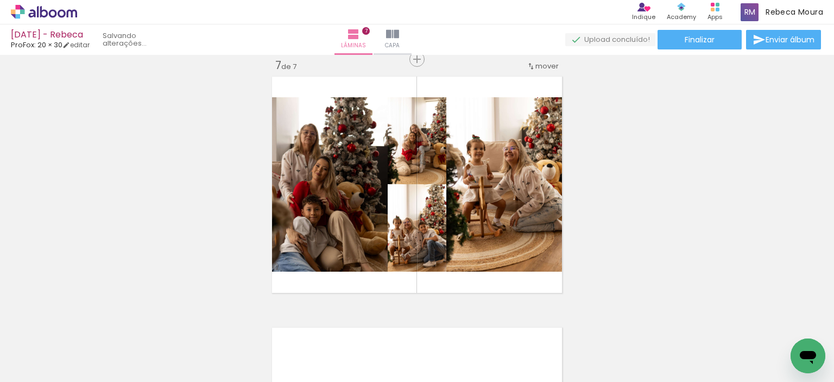
scroll to position [0, 122]
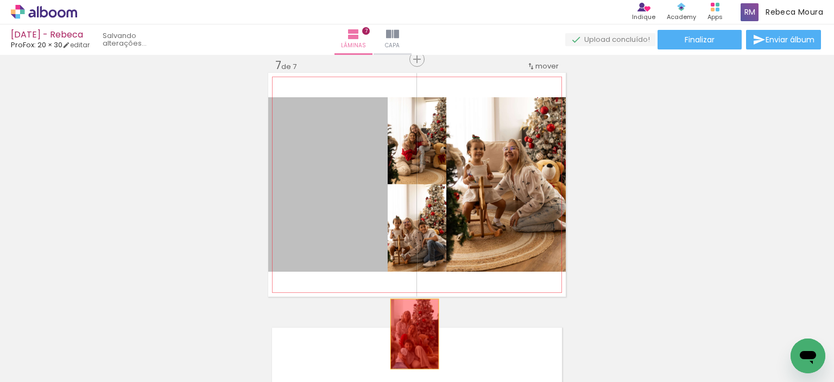
drag, startPoint x: 345, startPoint y: 187, endPoint x: 404, endPoint y: 232, distance: 74.4
click at [417, 346] on quentale-workspace at bounding box center [417, 191] width 834 height 382
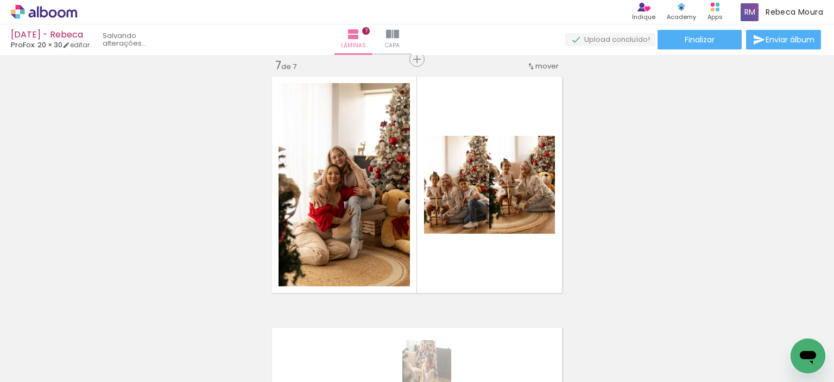
drag, startPoint x: 381, startPoint y: 372, endPoint x: 434, endPoint y: 374, distance: 53.8
click at [0, 0] on slot at bounding box center [0, 0] width 0 height 0
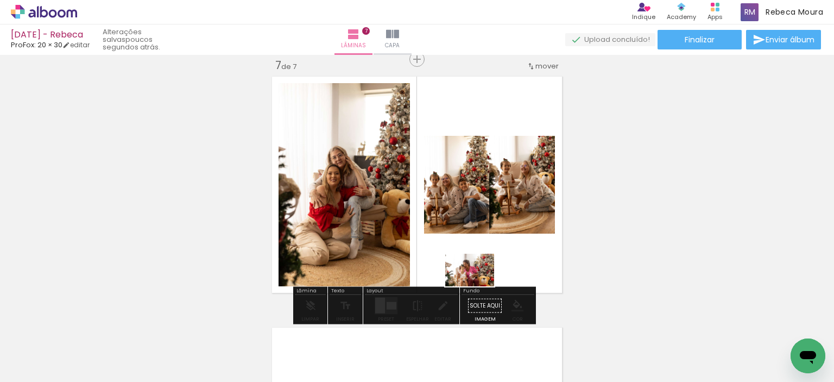
drag, startPoint x: 292, startPoint y: 353, endPoint x: 368, endPoint y: 318, distance: 84.3
click at [479, 285] on quentale-workspace at bounding box center [417, 191] width 834 height 382
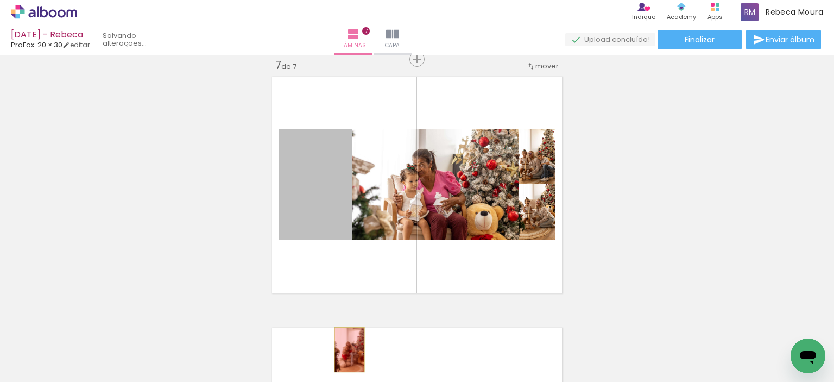
drag, startPoint x: 306, startPoint y: 221, endPoint x: 345, endPoint y: 349, distance: 134.0
click at [345, 349] on quentale-workspace at bounding box center [417, 191] width 834 height 382
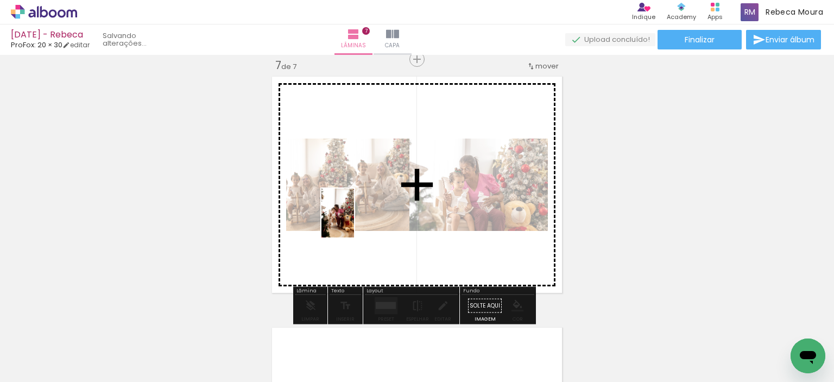
drag, startPoint x: 254, startPoint y: 346, endPoint x: 359, endPoint y: 224, distance: 160.9
click at [355, 221] on quentale-workspace at bounding box center [417, 191] width 834 height 382
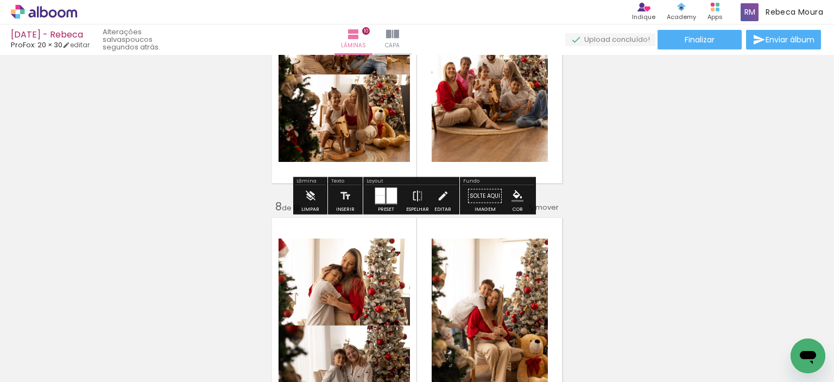
scroll to position [1629, 0]
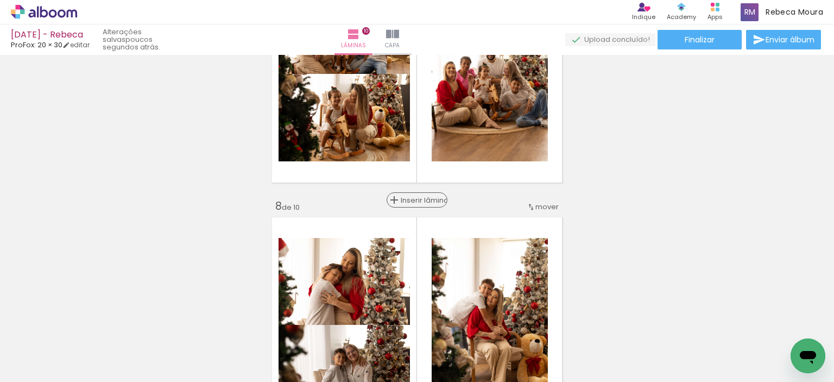
click at [415, 202] on span "Inserir lâmina" at bounding box center [422, 200] width 42 height 7
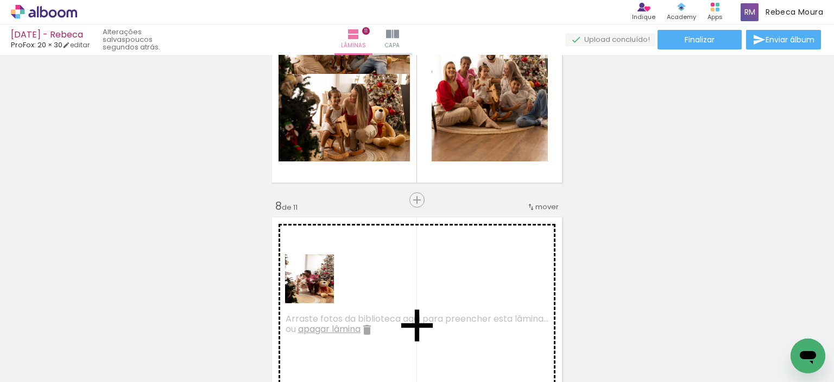
drag, startPoint x: 239, startPoint y: 349, endPoint x: 315, endPoint y: 320, distance: 81.6
click at [332, 271] on quentale-workspace at bounding box center [417, 191] width 834 height 382
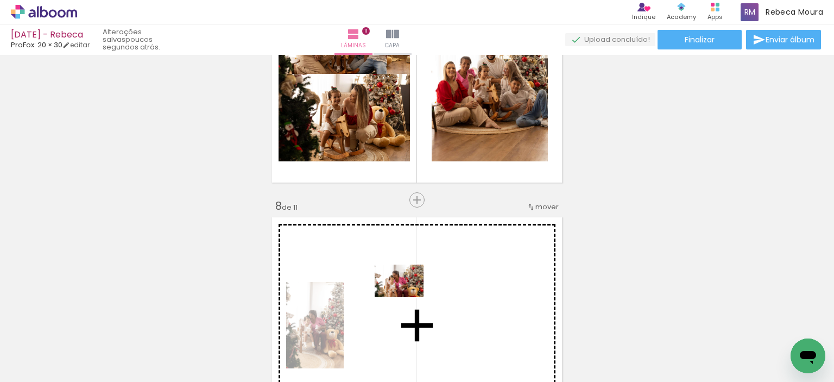
drag, startPoint x: 290, startPoint y: 353, endPoint x: 407, endPoint y: 297, distance: 129.7
click at [407, 297] on quentale-workspace at bounding box center [417, 191] width 834 height 382
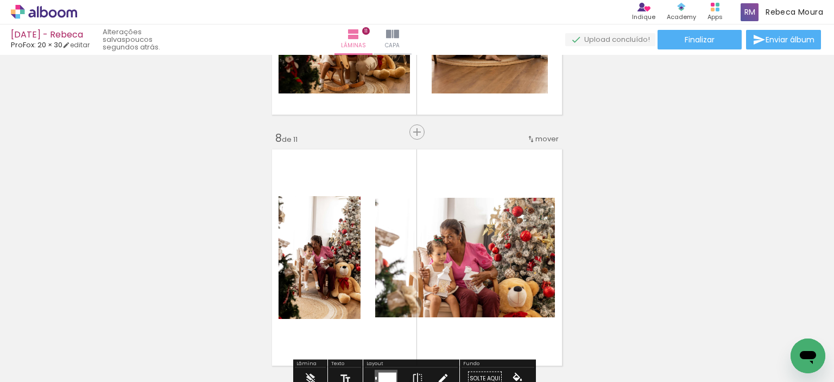
scroll to position [1792, 0]
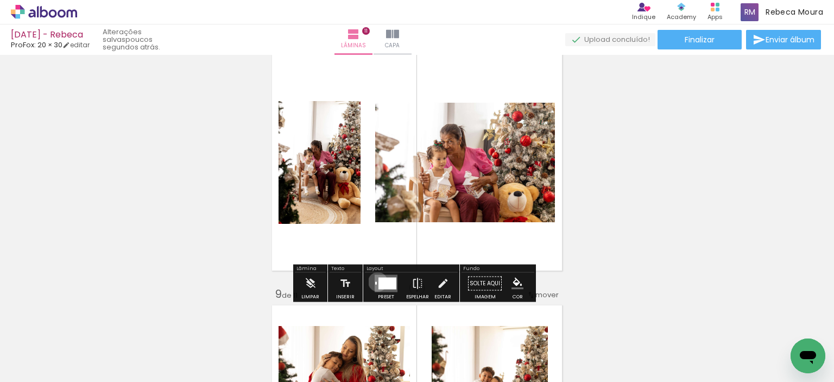
click at [375, 281] on quentale-layouter at bounding box center [386, 283] width 23 height 17
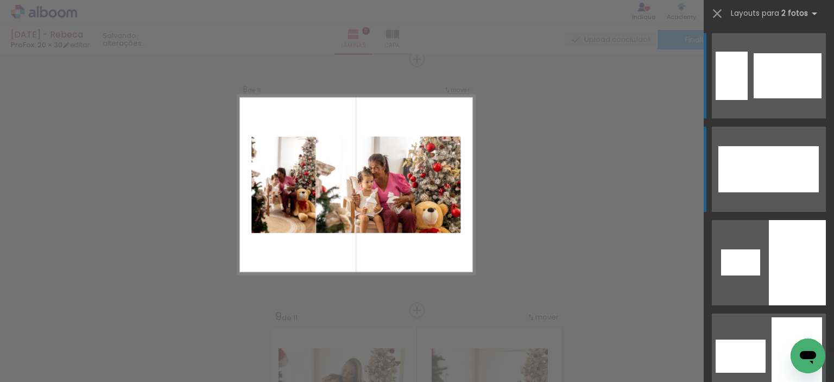
scroll to position [1769, 0]
click at [755, 169] on div at bounding box center [784, 169] width 70 height 46
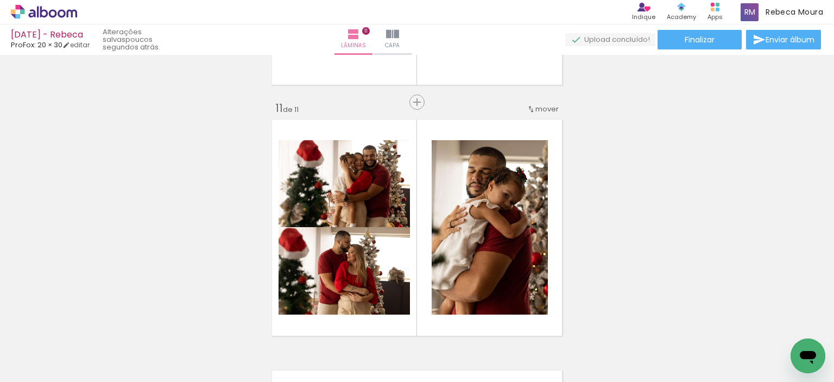
scroll to position [2358, 0]
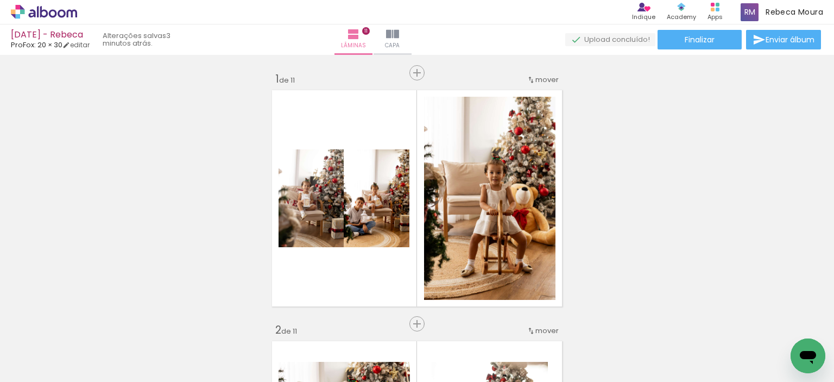
scroll to position [2358, 0]
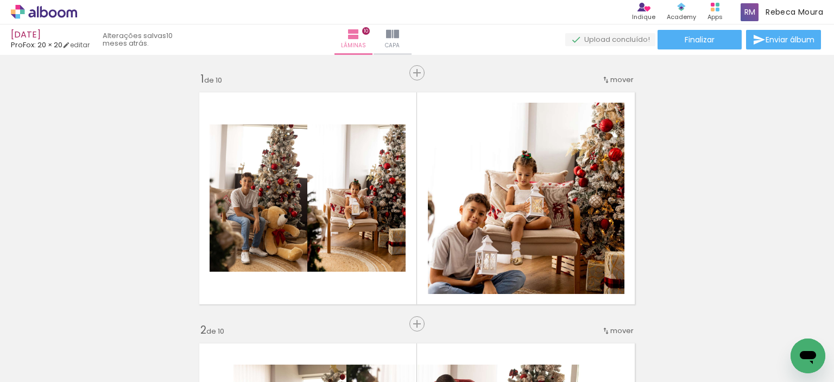
scroll to position [0, 1204]
